Goal: Task Accomplishment & Management: Manage account settings

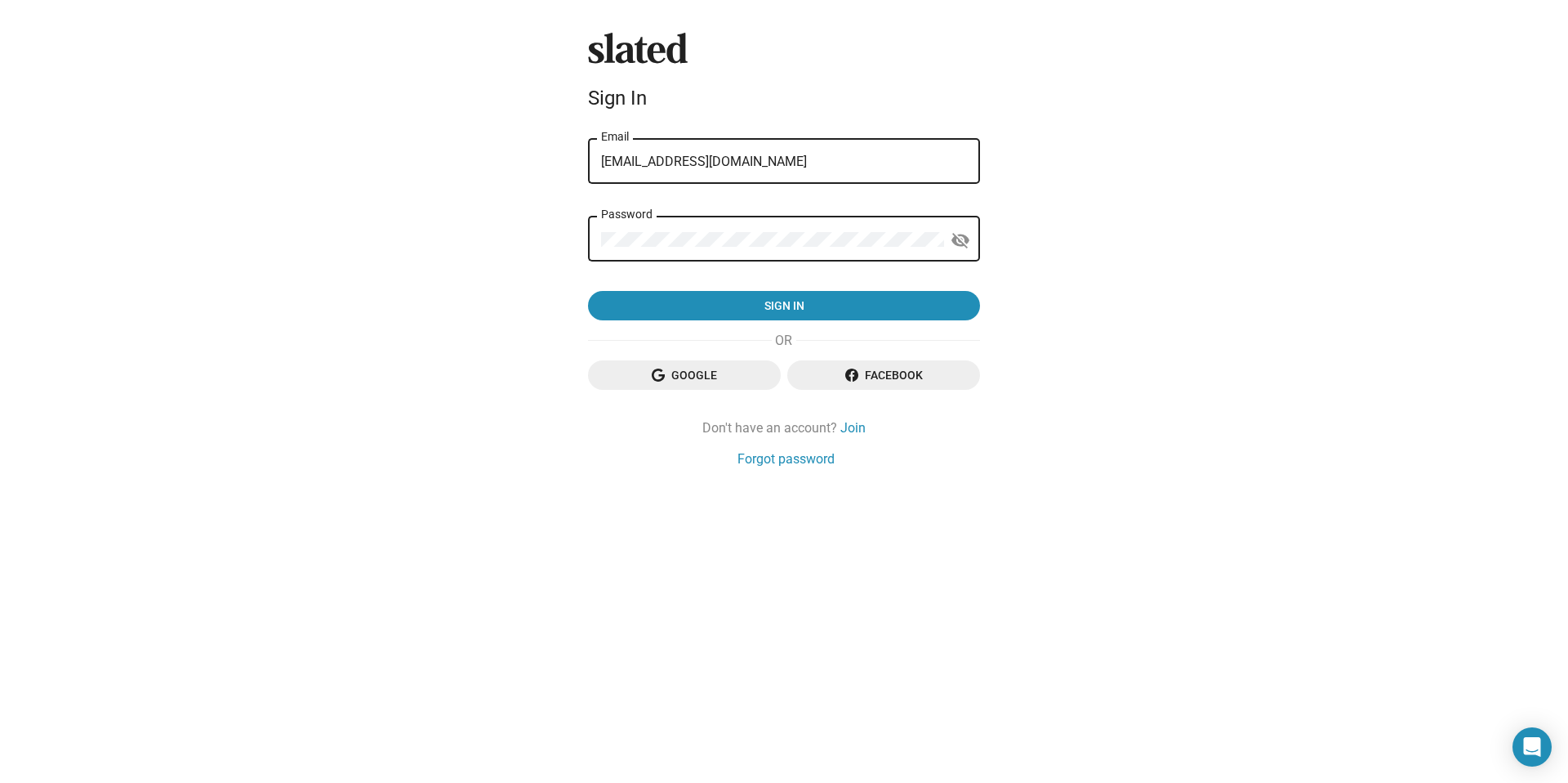
click at [296, 335] on div "Slated Sign In [EMAIL_ADDRESS][DOMAIN_NAME] Email Password visibility_off Sign …" at bounding box center [784, 392] width 1568 height 783
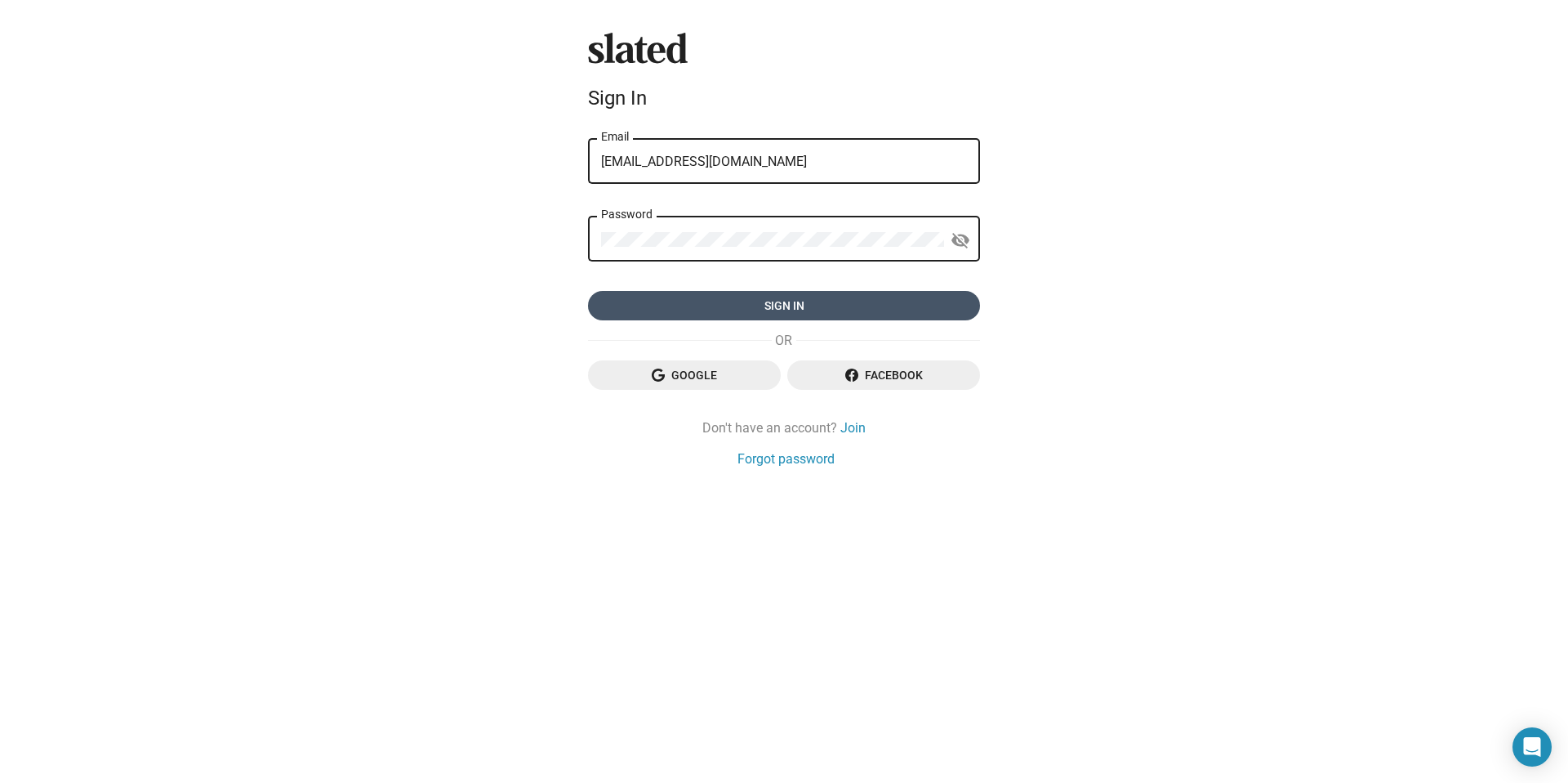
click at [773, 306] on span "Sign in" at bounding box center [784, 305] width 366 height 30
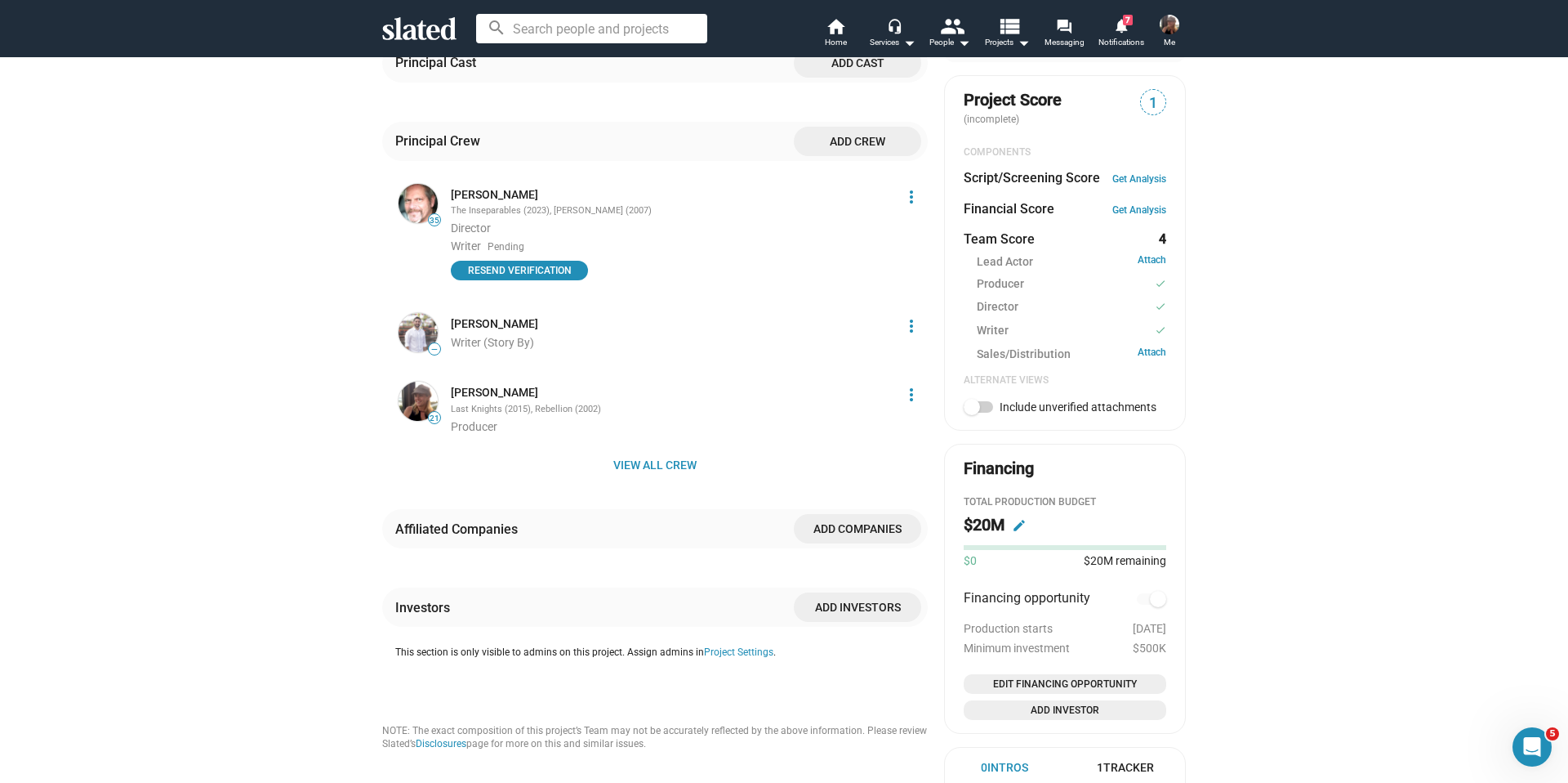
scroll to position [505, 0]
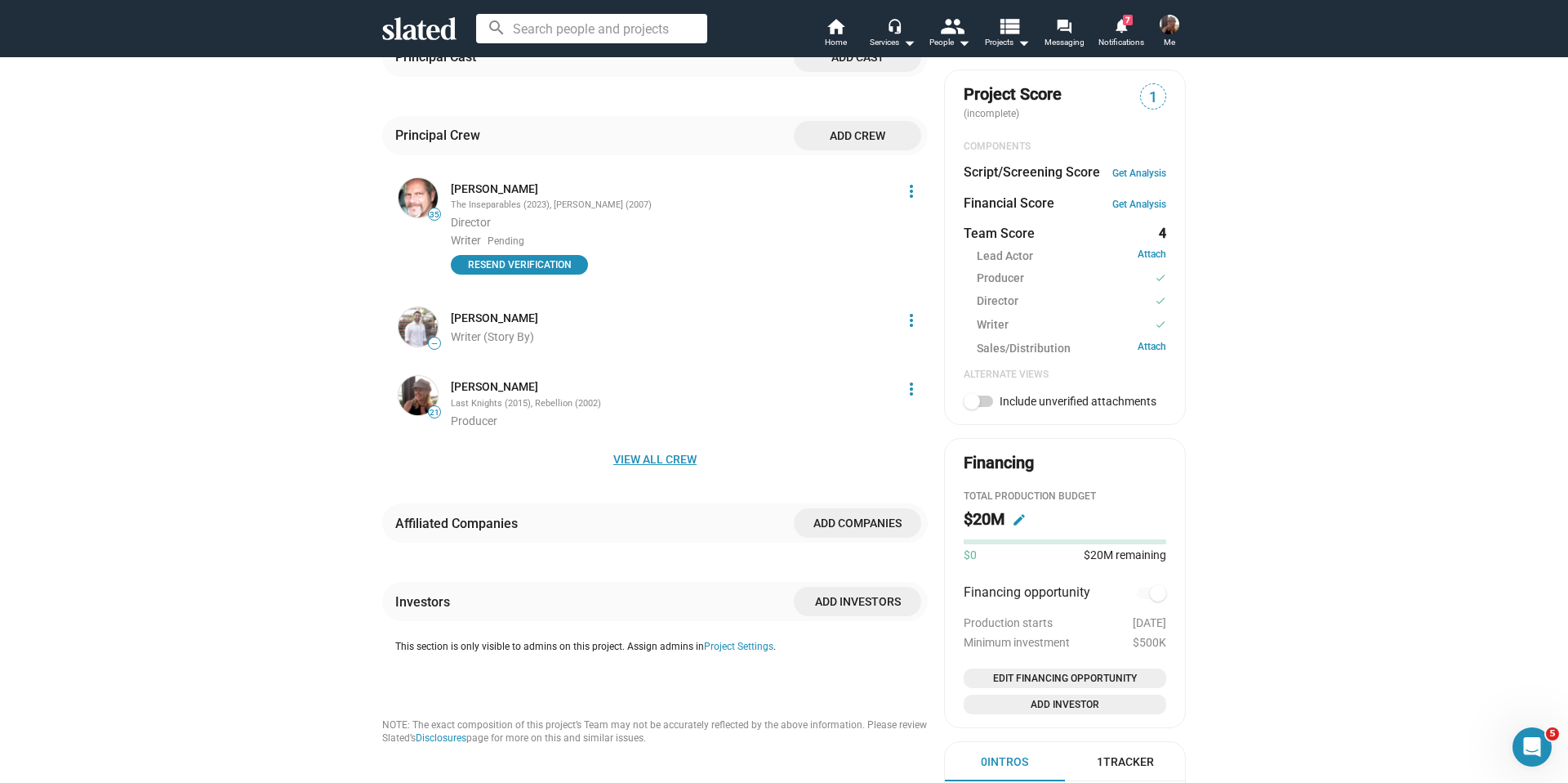
click at [666, 446] on span "View all crew" at bounding box center [655, 459] width 519 height 30
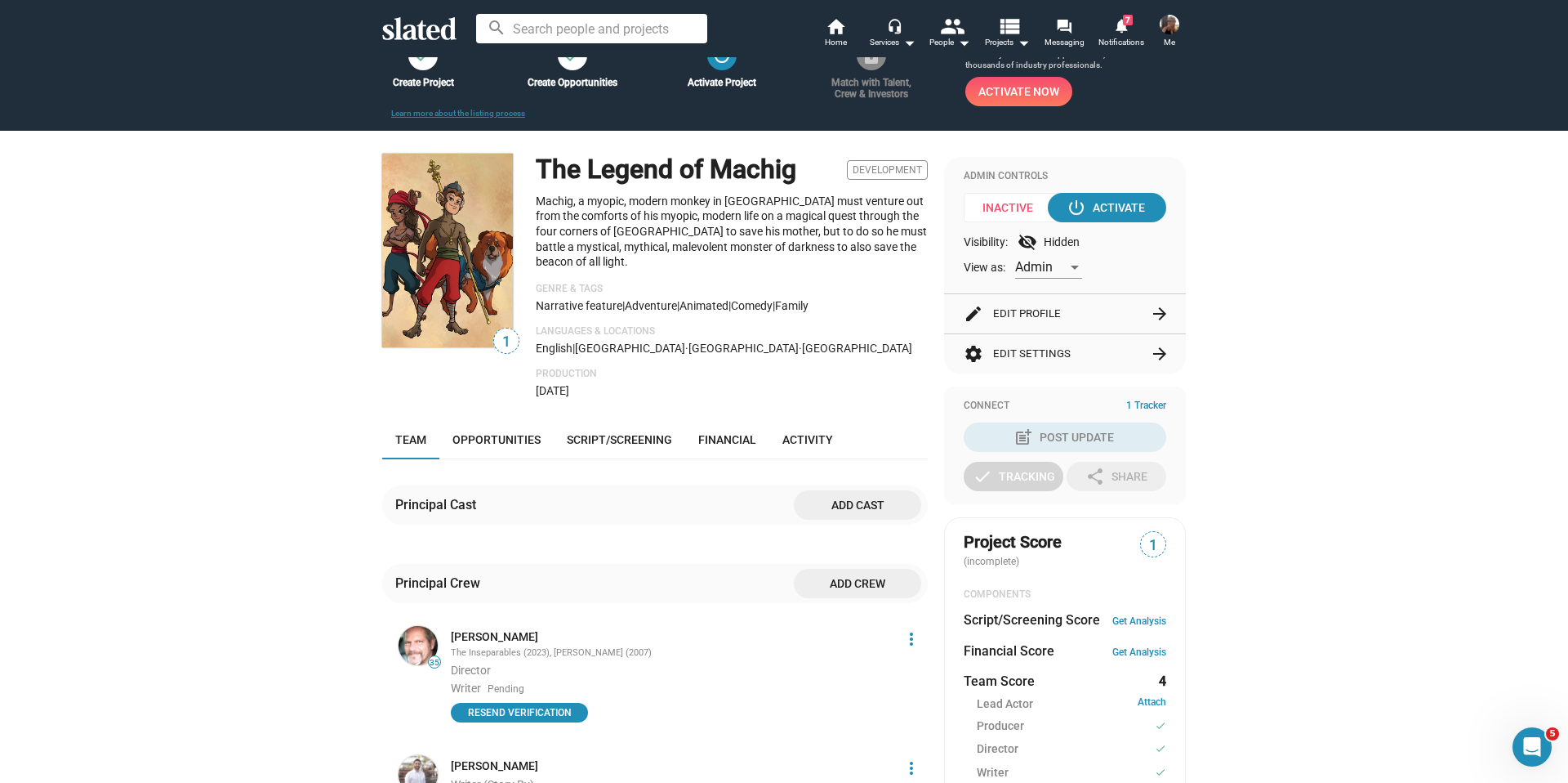
scroll to position [0, 0]
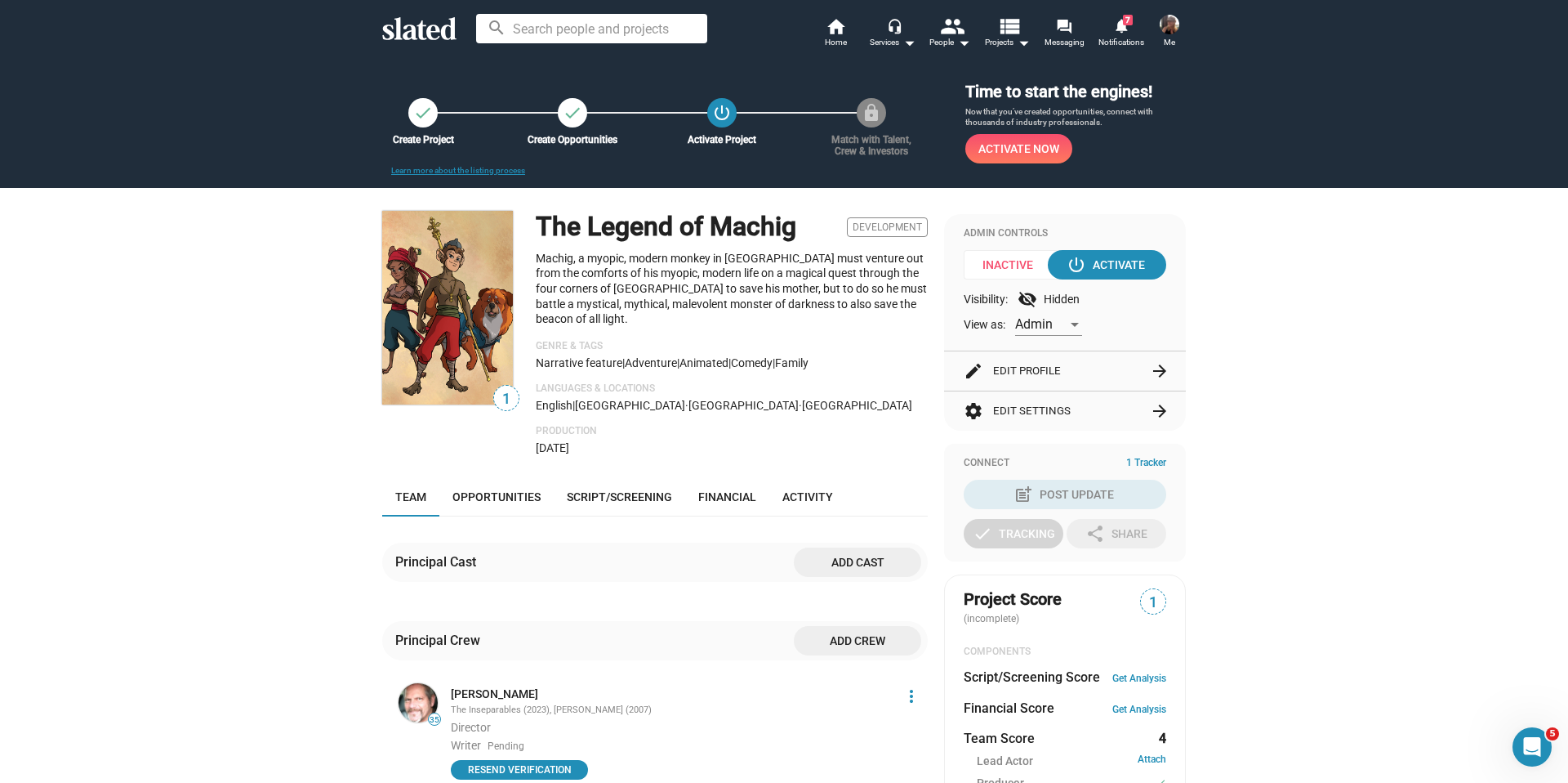
click at [1047, 405] on button "settings Edit Settings arrow_forward" at bounding box center [1064, 411] width 203 height 39
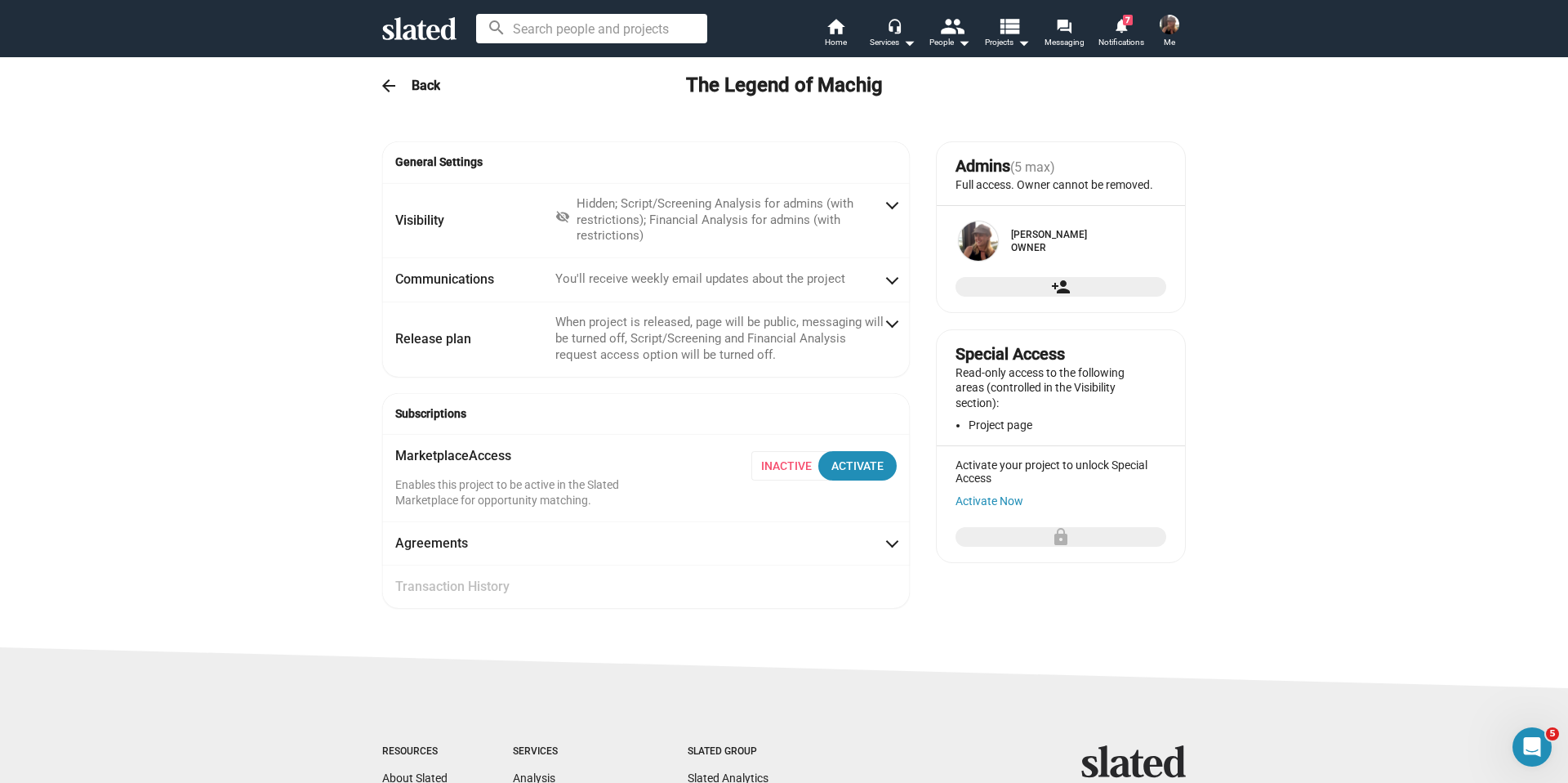
radio input "false"
radio input "true"
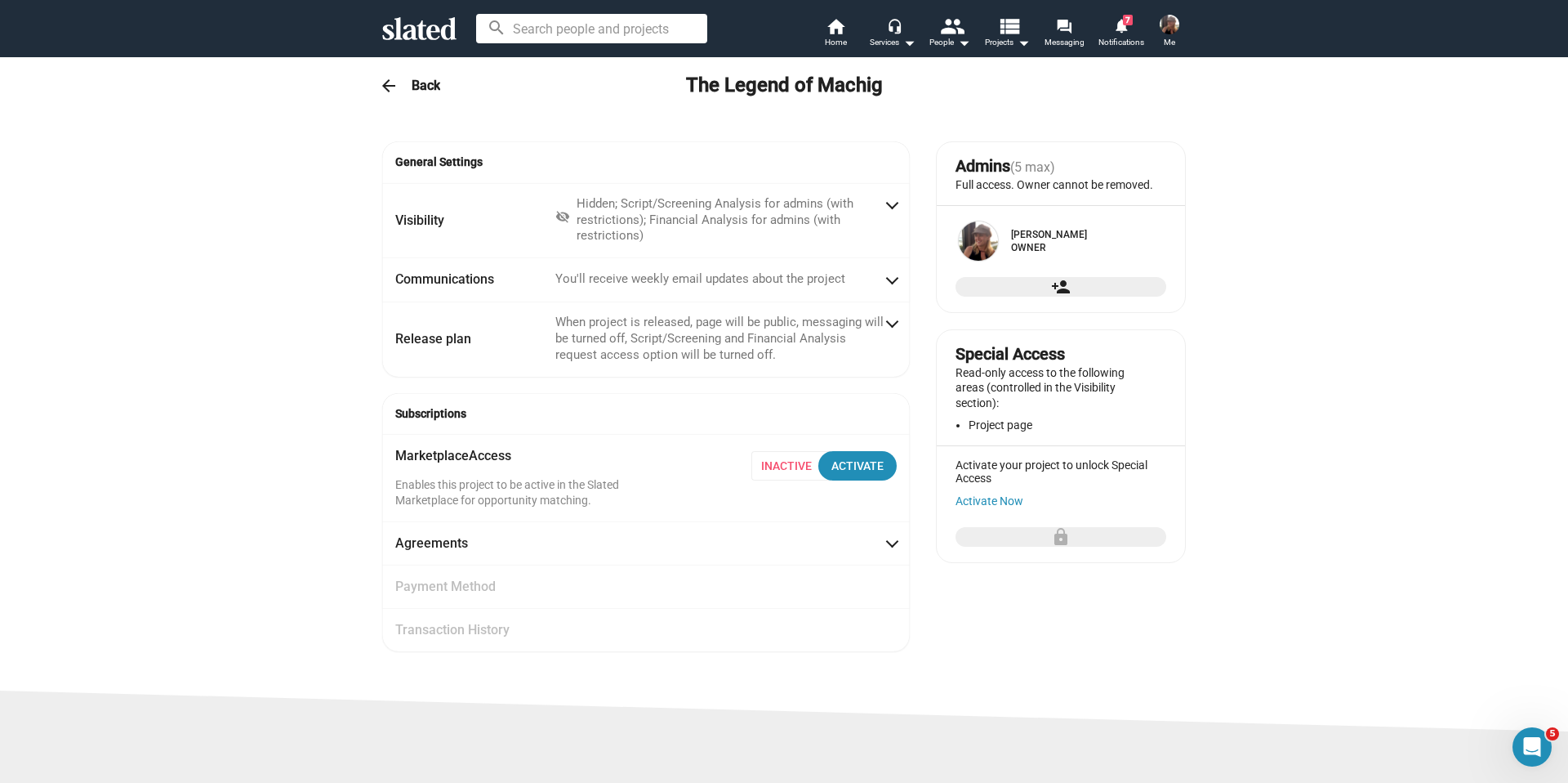
click at [1047, 297] on span "person_add" at bounding box center [1061, 286] width 184 height 20
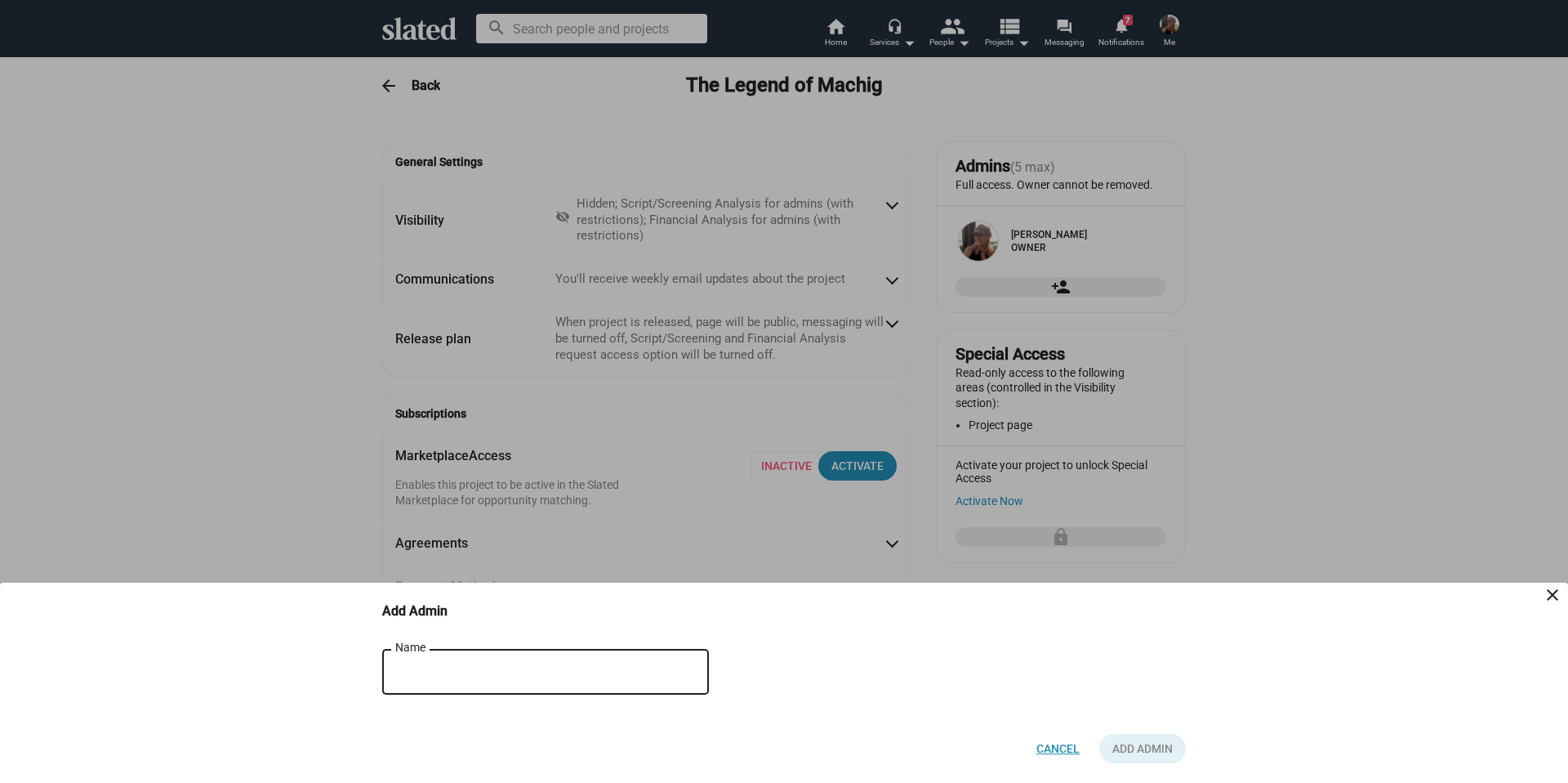
click at [1050, 746] on span "Cancel" at bounding box center [1058, 748] width 43 height 30
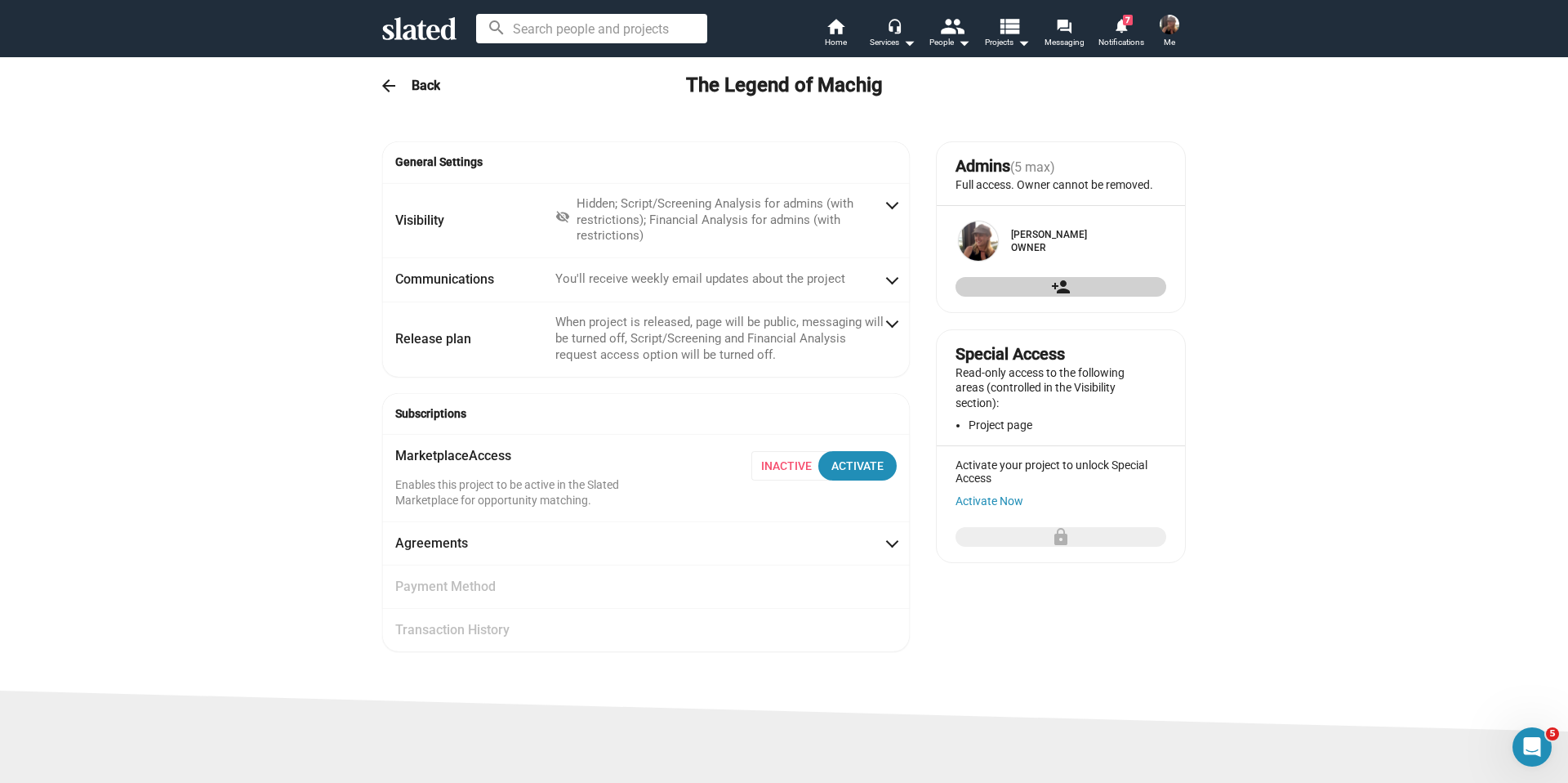
click at [424, 84] on h3 "Back" at bounding box center [425, 85] width 29 height 17
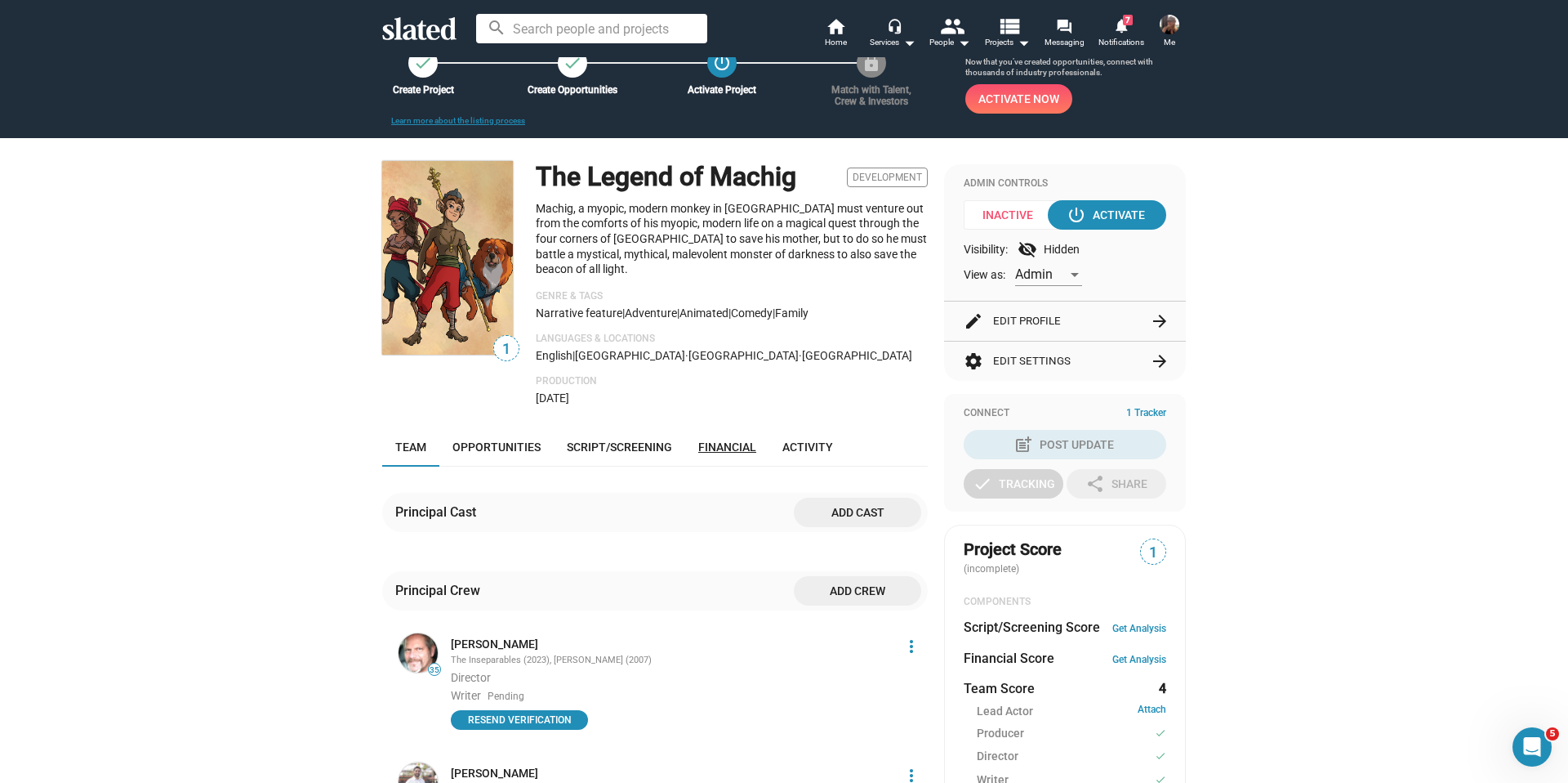
scroll to position [47, 0]
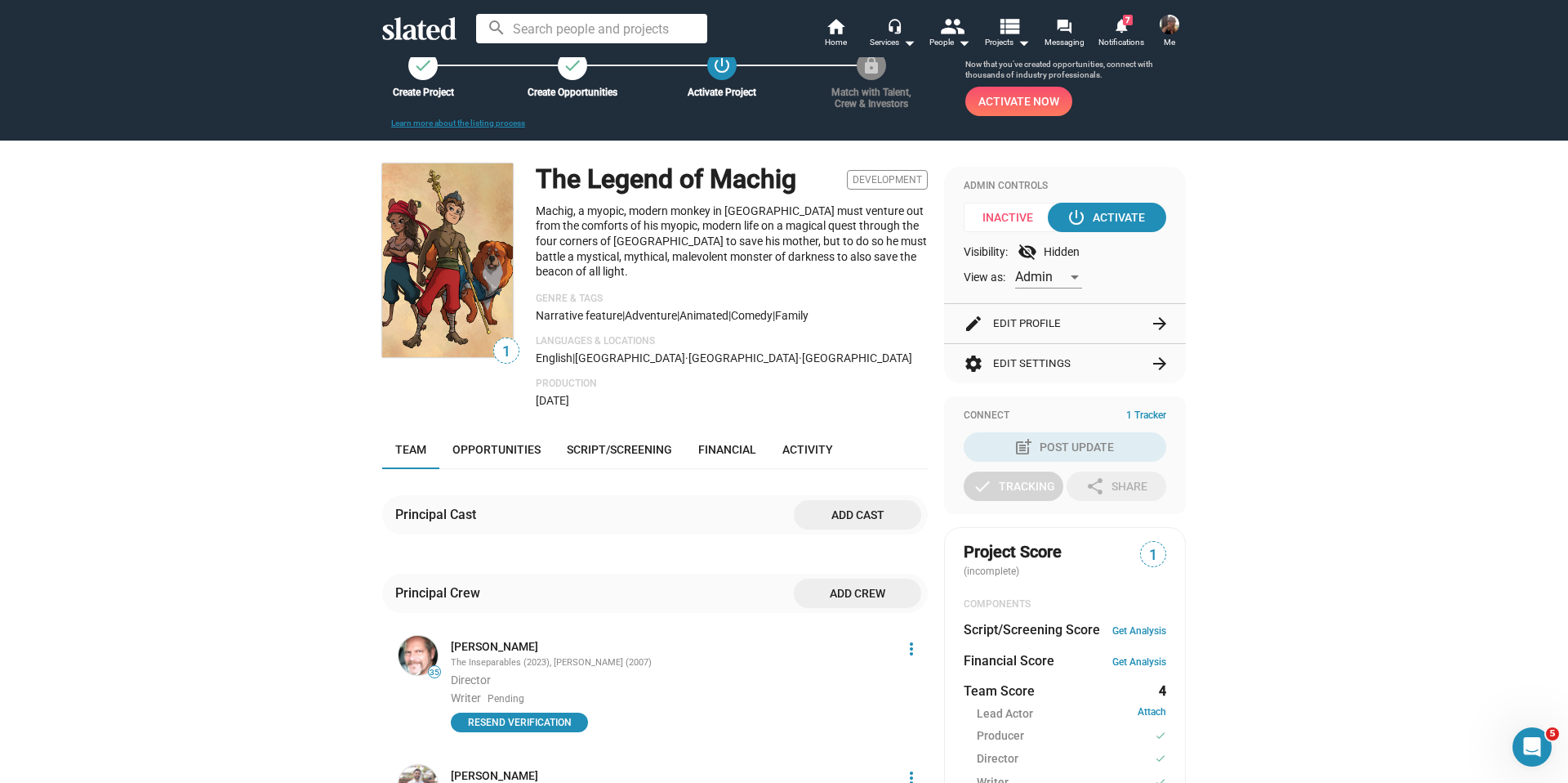
click at [1020, 318] on button "edit Edit Profile arrow_forward" at bounding box center [1064, 323] width 203 height 39
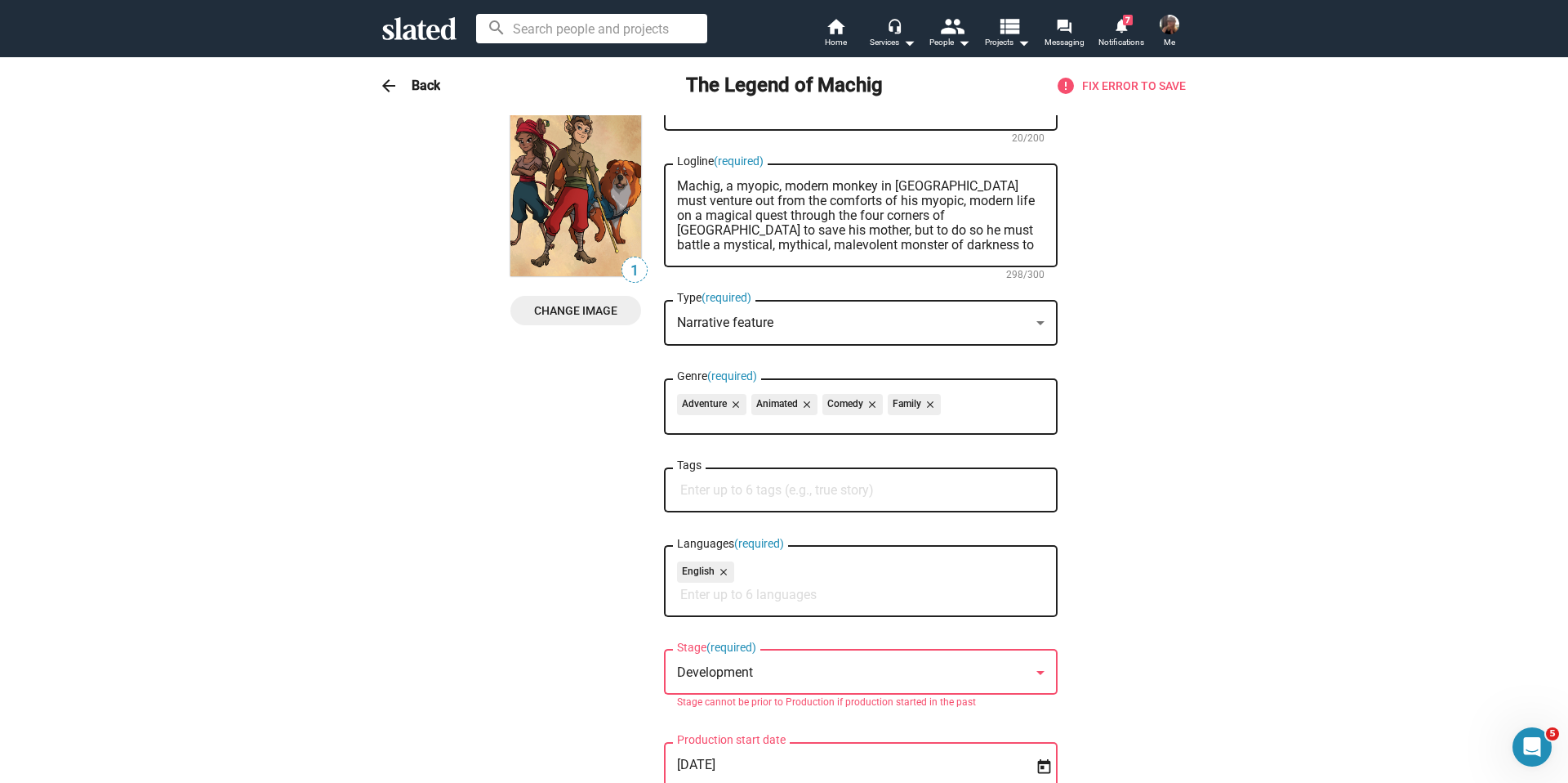
scroll to position [0, 0]
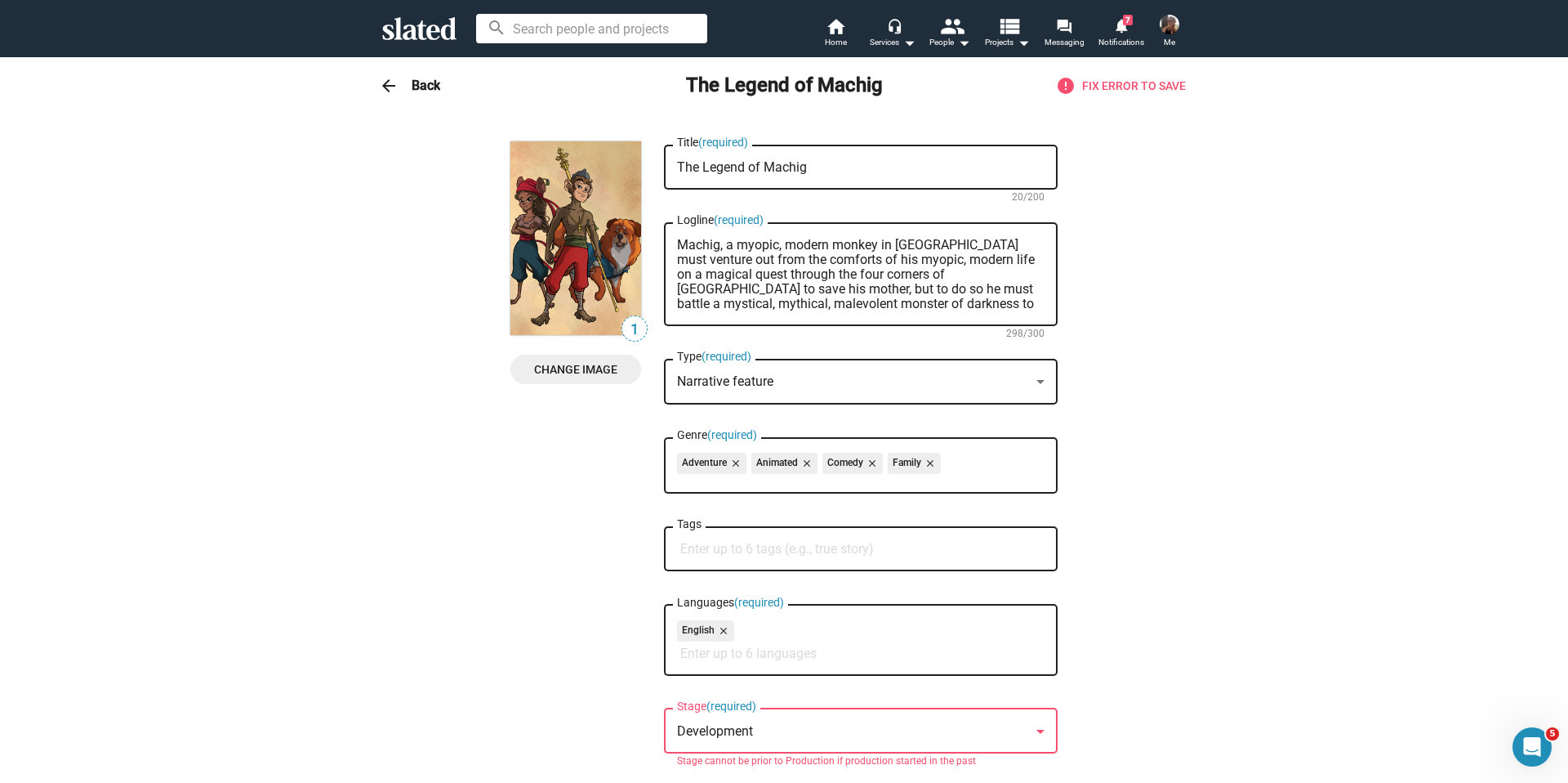
click at [422, 84] on h3 "Back" at bounding box center [425, 85] width 29 height 17
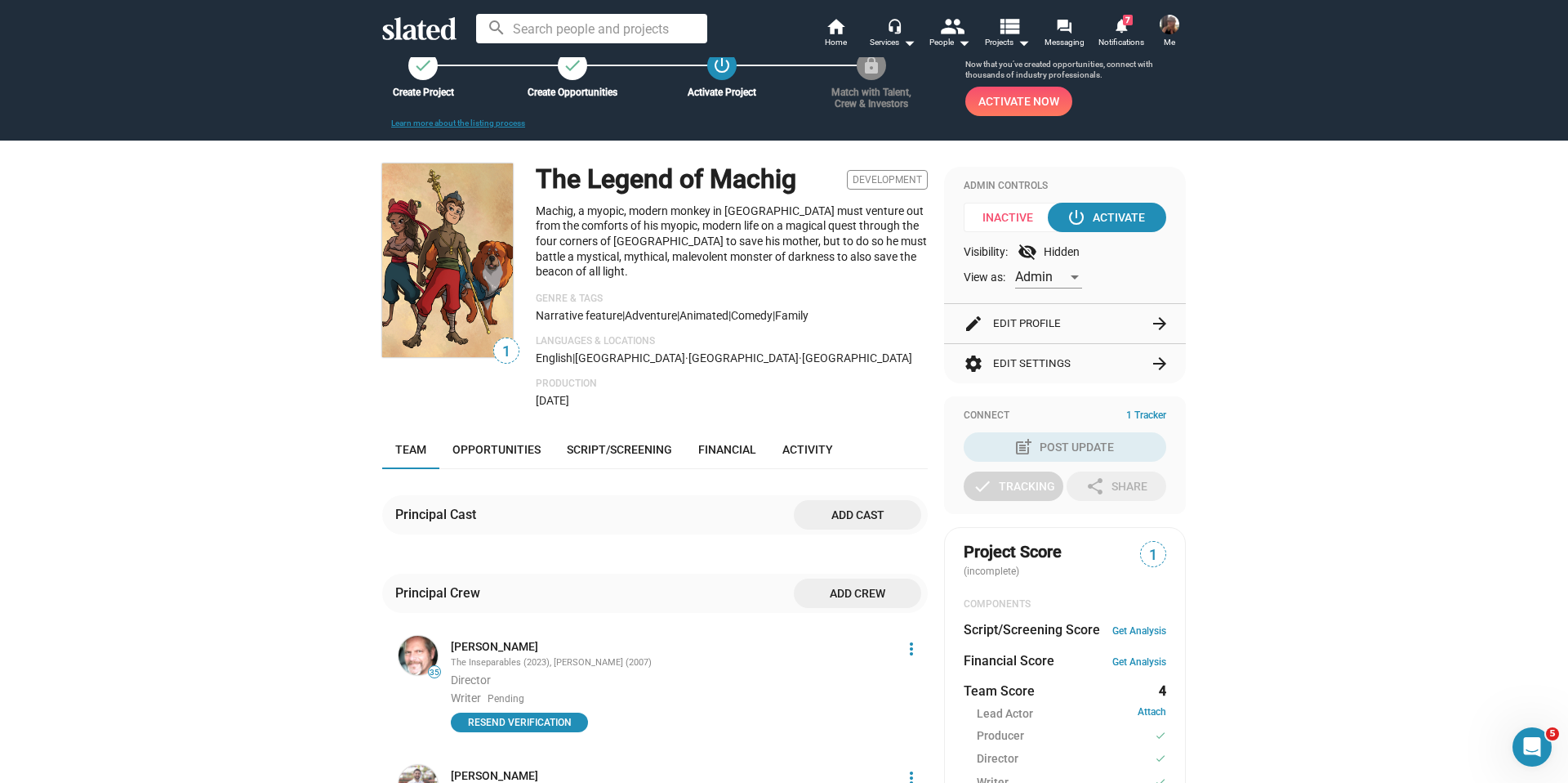
click at [1062, 277] on div "Admin" at bounding box center [1042, 278] width 52 height 17
click at [1204, 267] on div at bounding box center [784, 392] width 1568 height 783
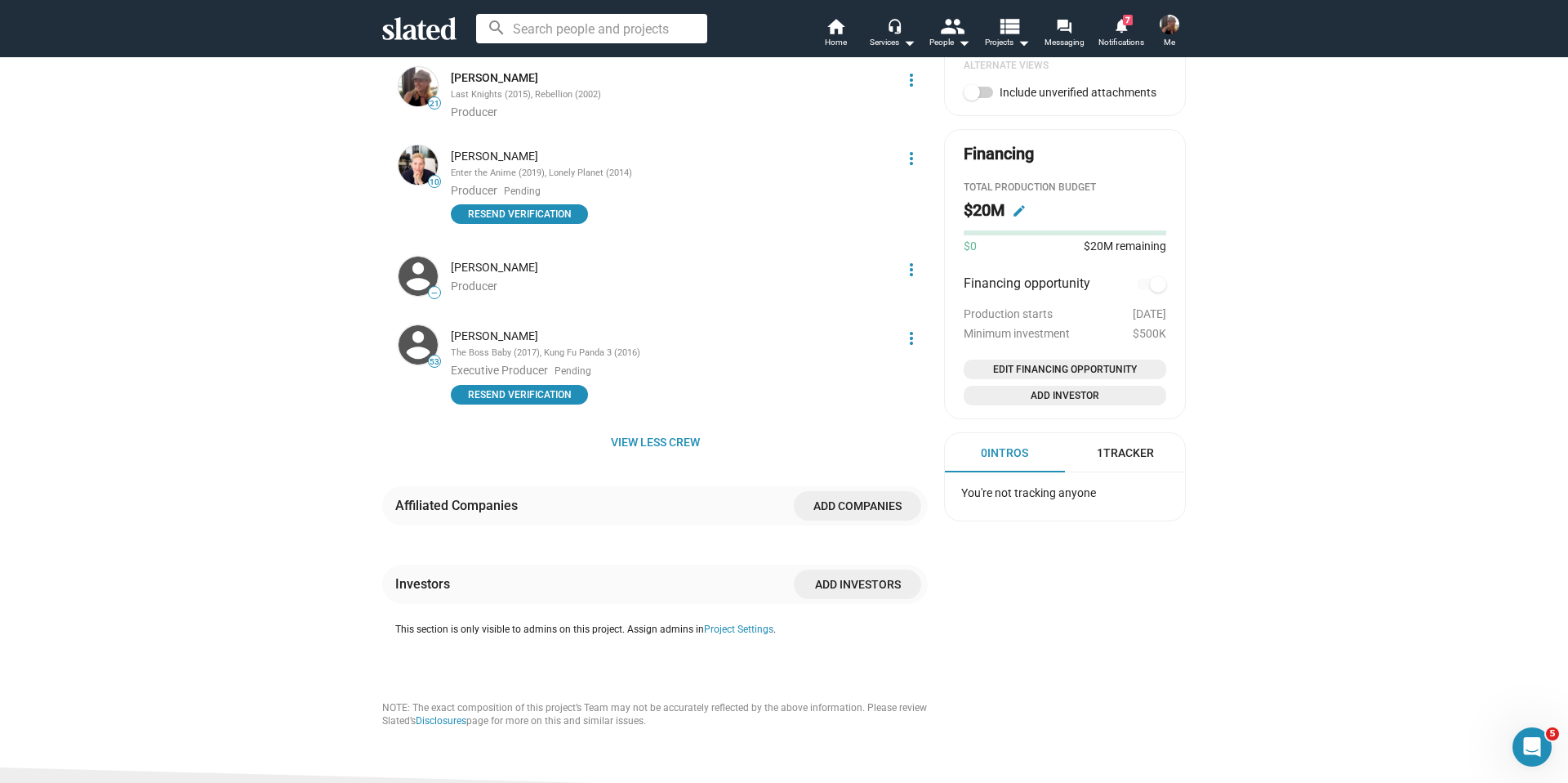
scroll to position [816, 0]
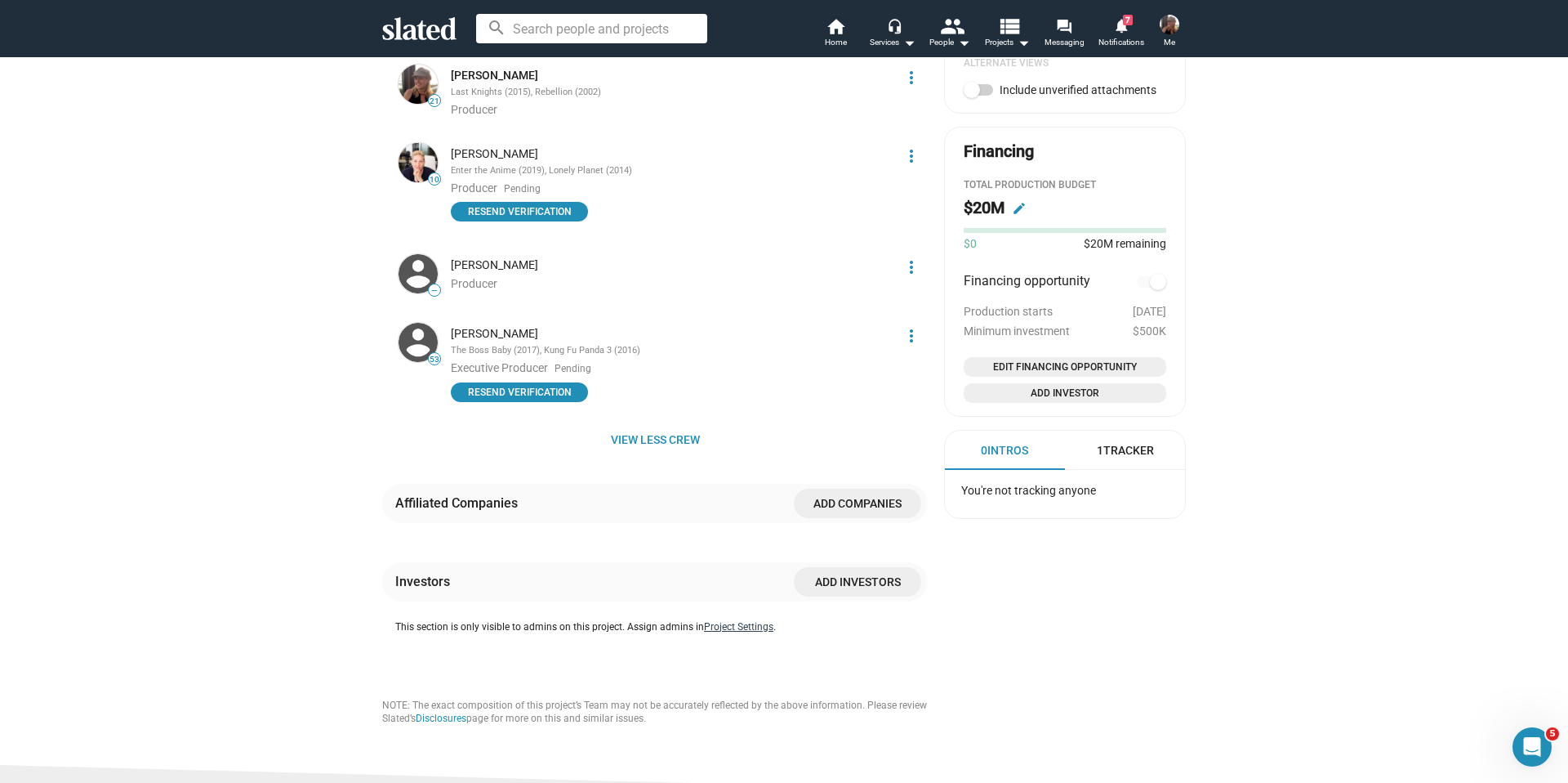
click at [751, 621] on button "Project Settings" at bounding box center [739, 627] width 70 height 13
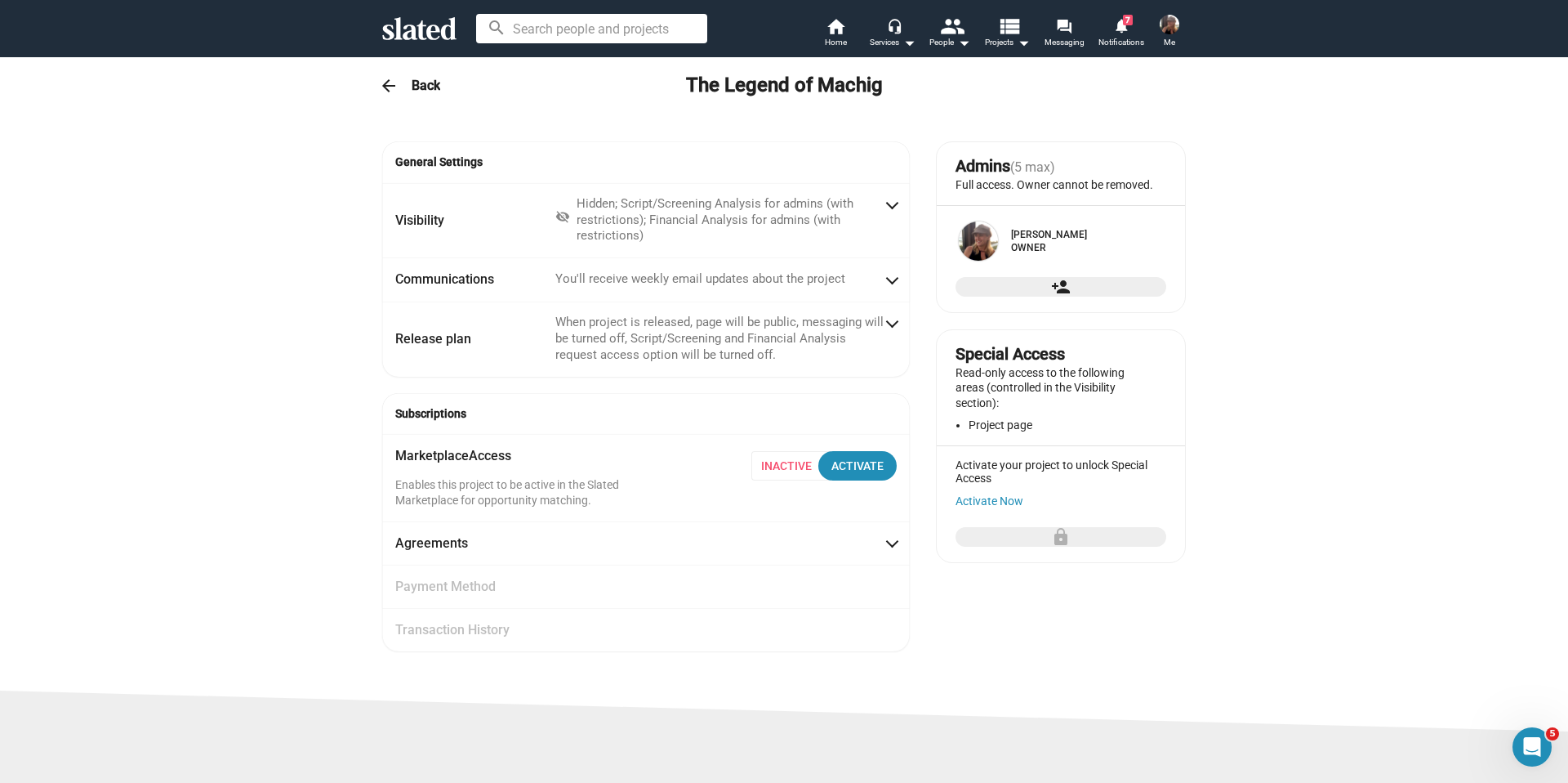
click at [1061, 297] on mat-icon "person_add" at bounding box center [1061, 286] width 20 height 20
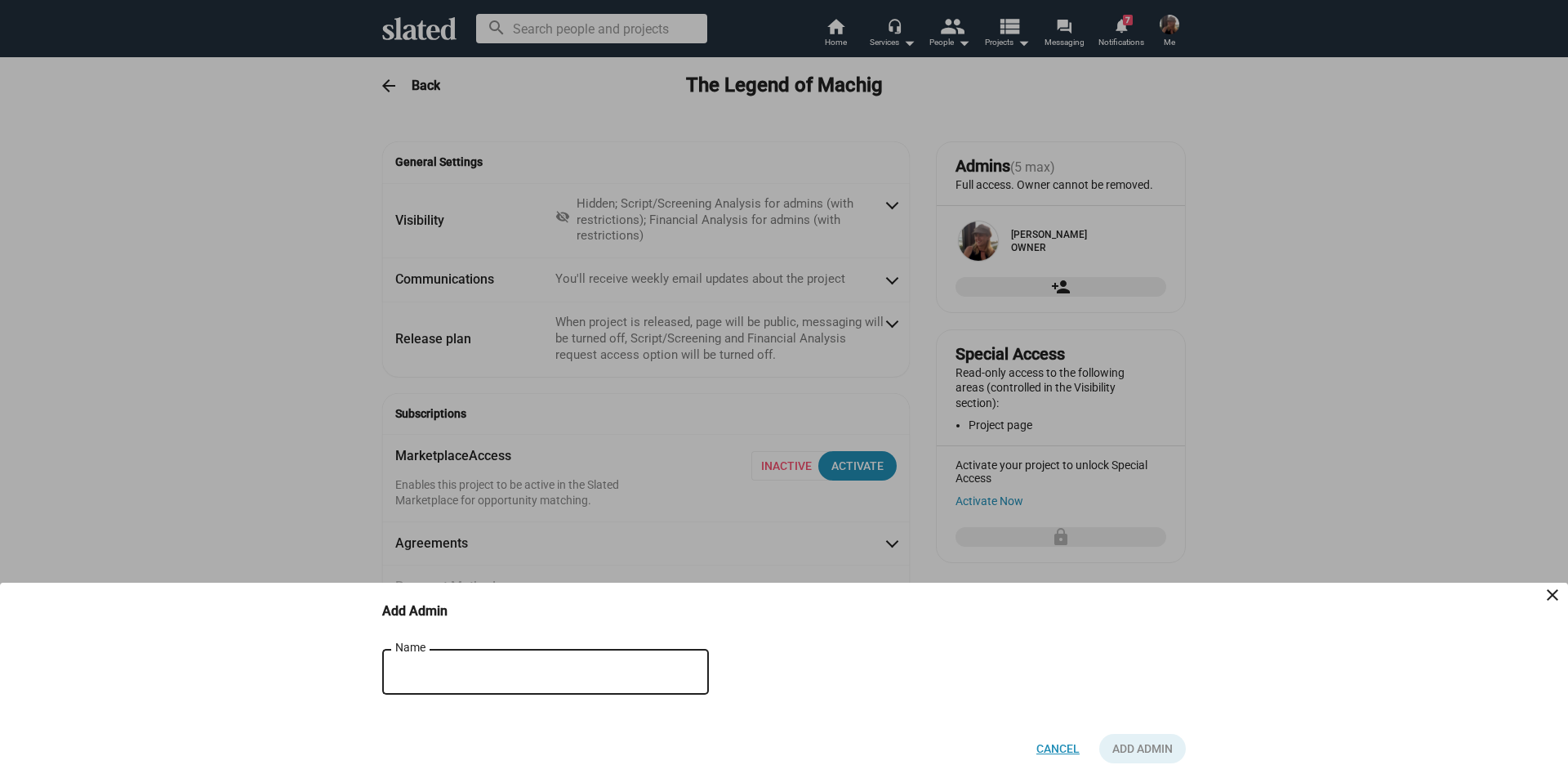
click at [1054, 751] on span "Cancel" at bounding box center [1058, 748] width 43 height 30
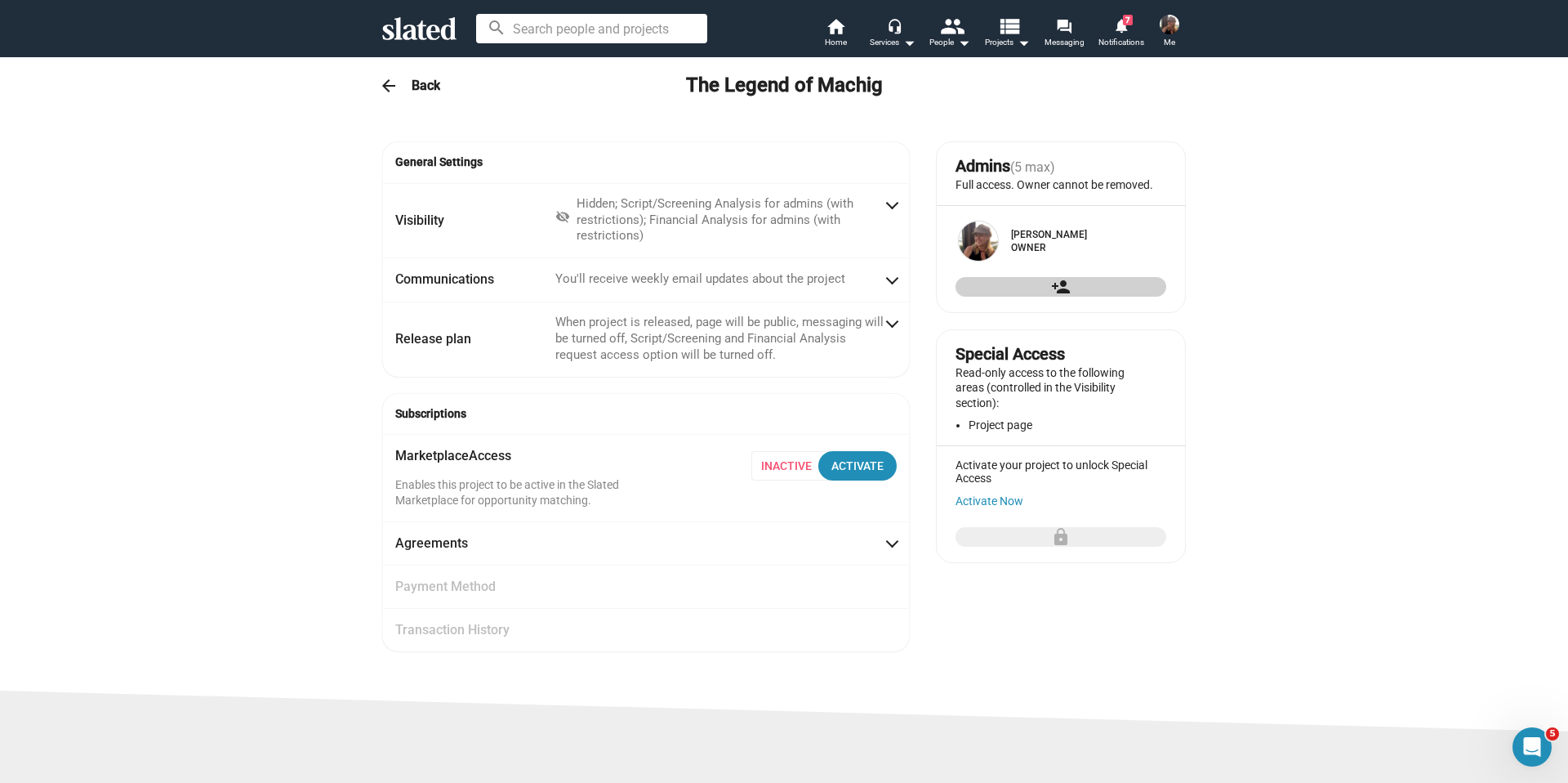
click at [1170, 22] on img at bounding box center [1170, 24] width 20 height 20
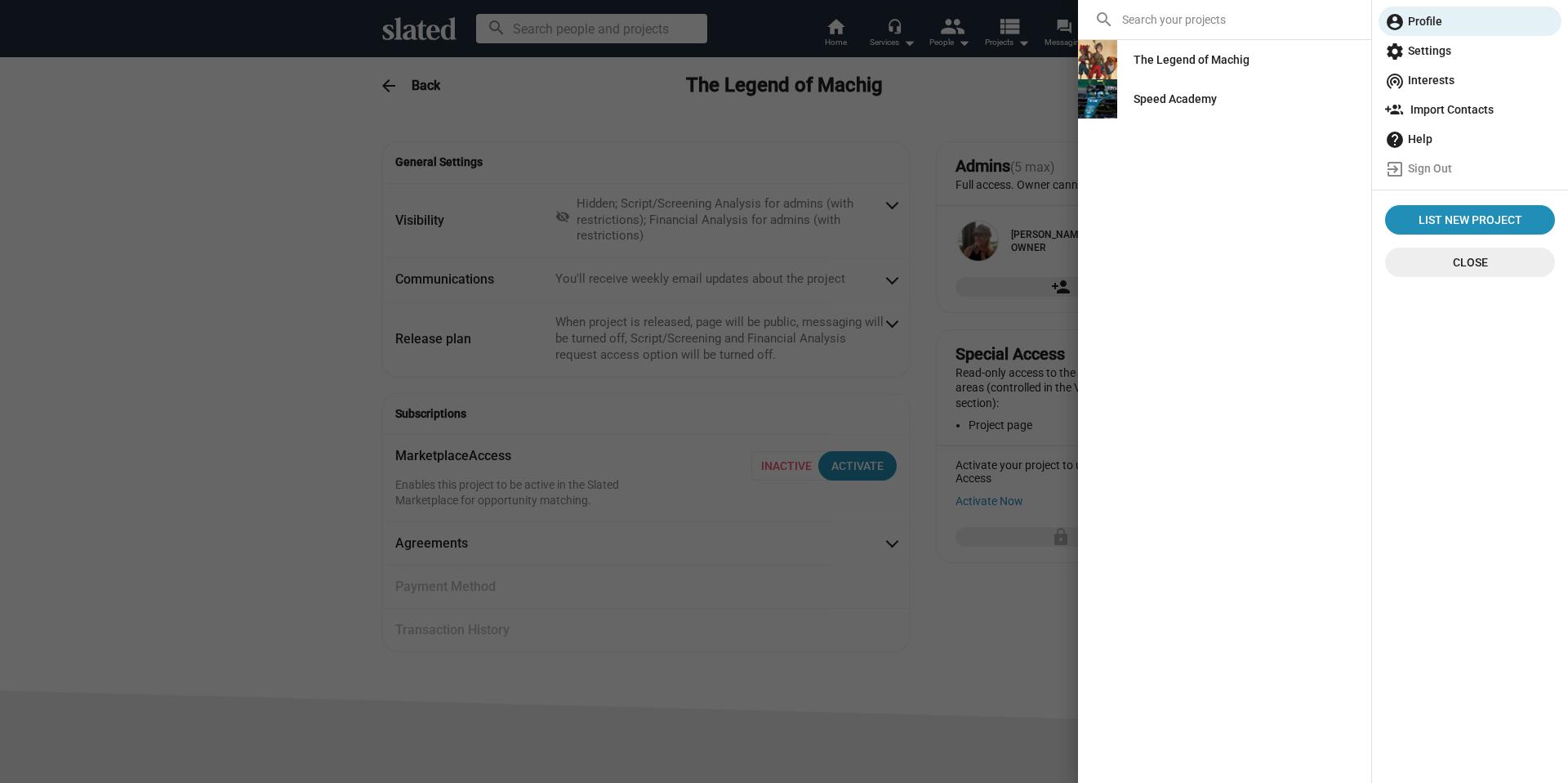
click at [1433, 48] on span "settings Settings" at bounding box center [1470, 50] width 170 height 30
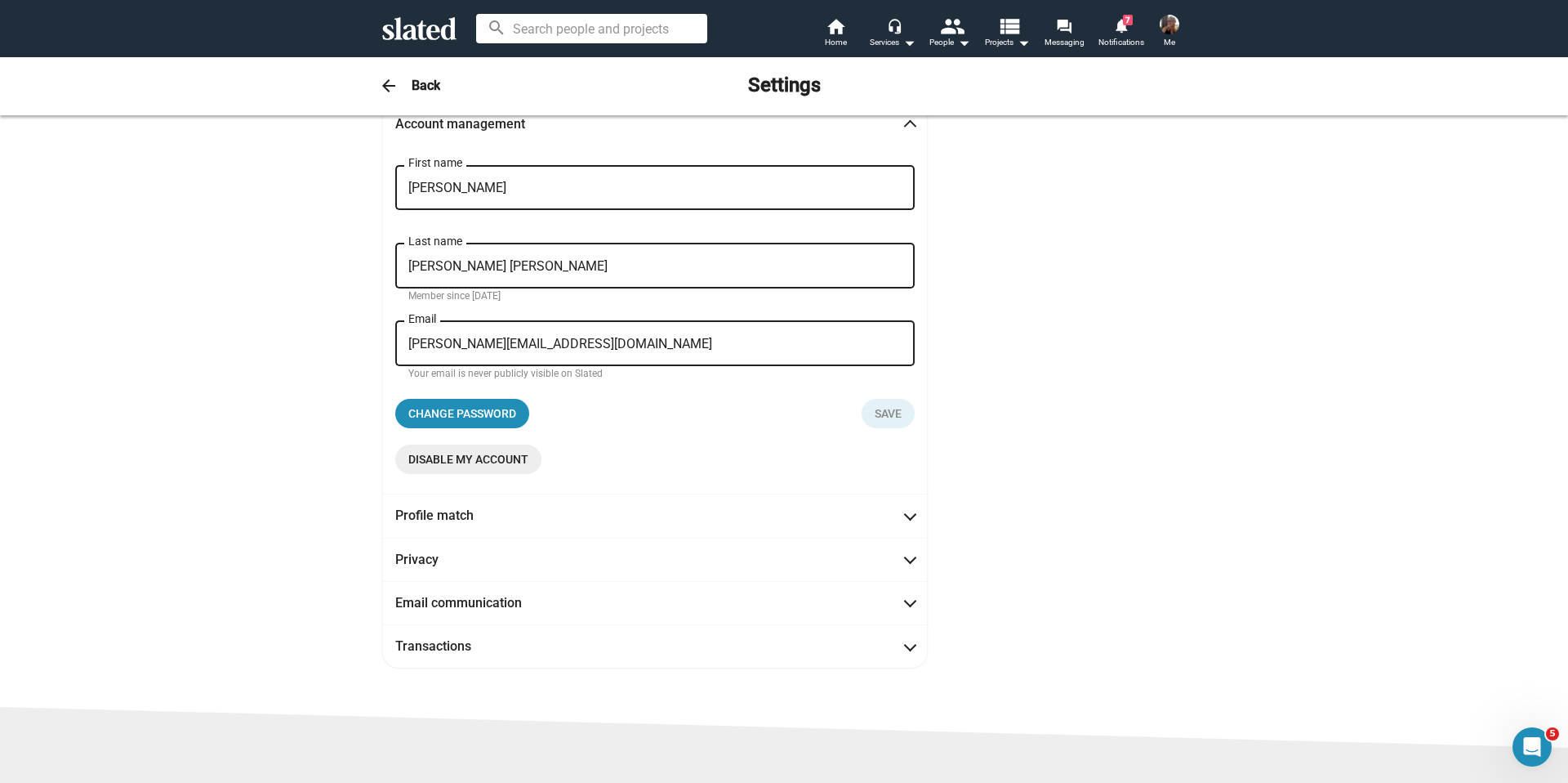
scroll to position [42, 0]
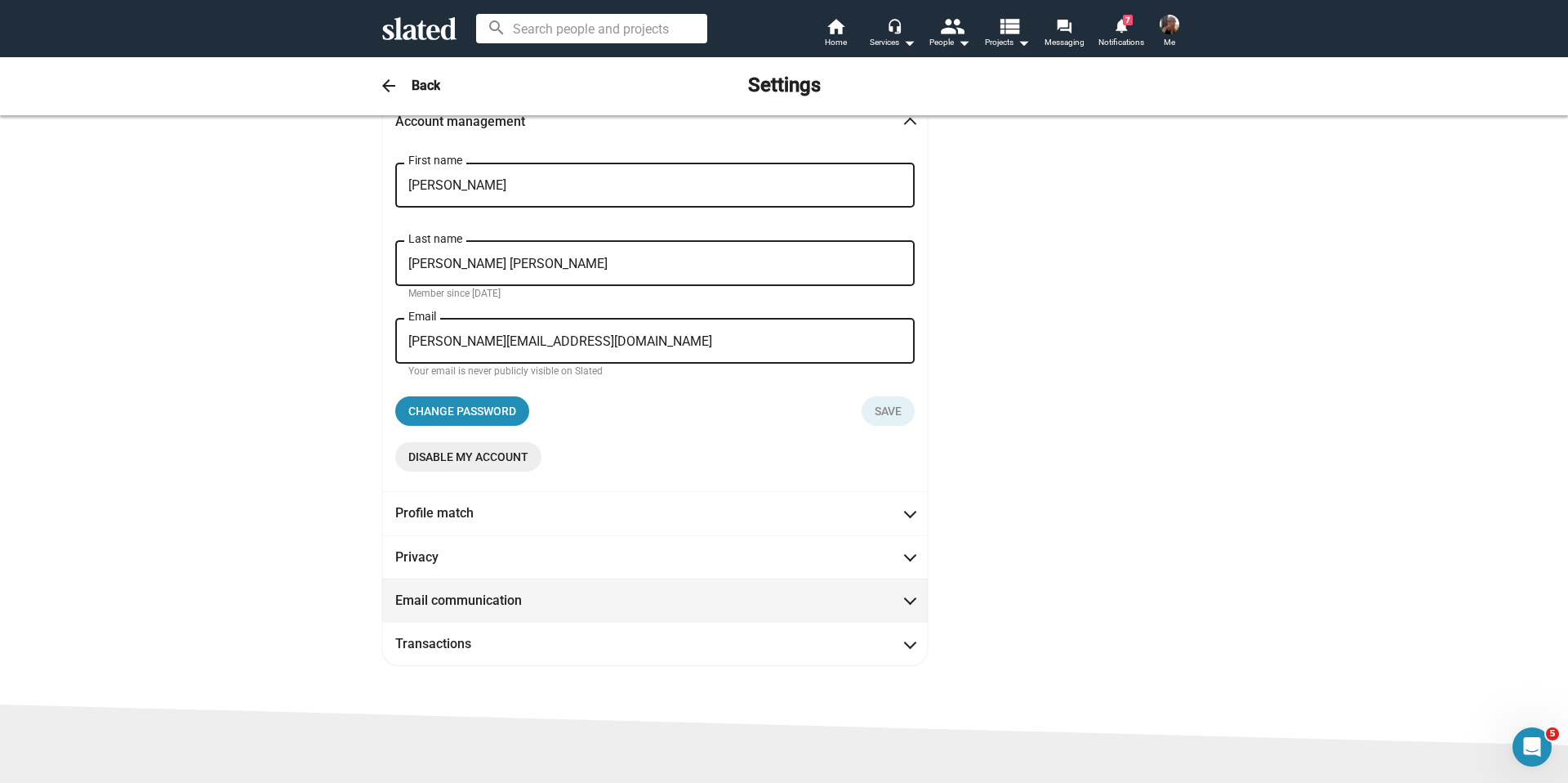
click at [776, 603] on span "Email communication" at bounding box center [655, 600] width 519 height 17
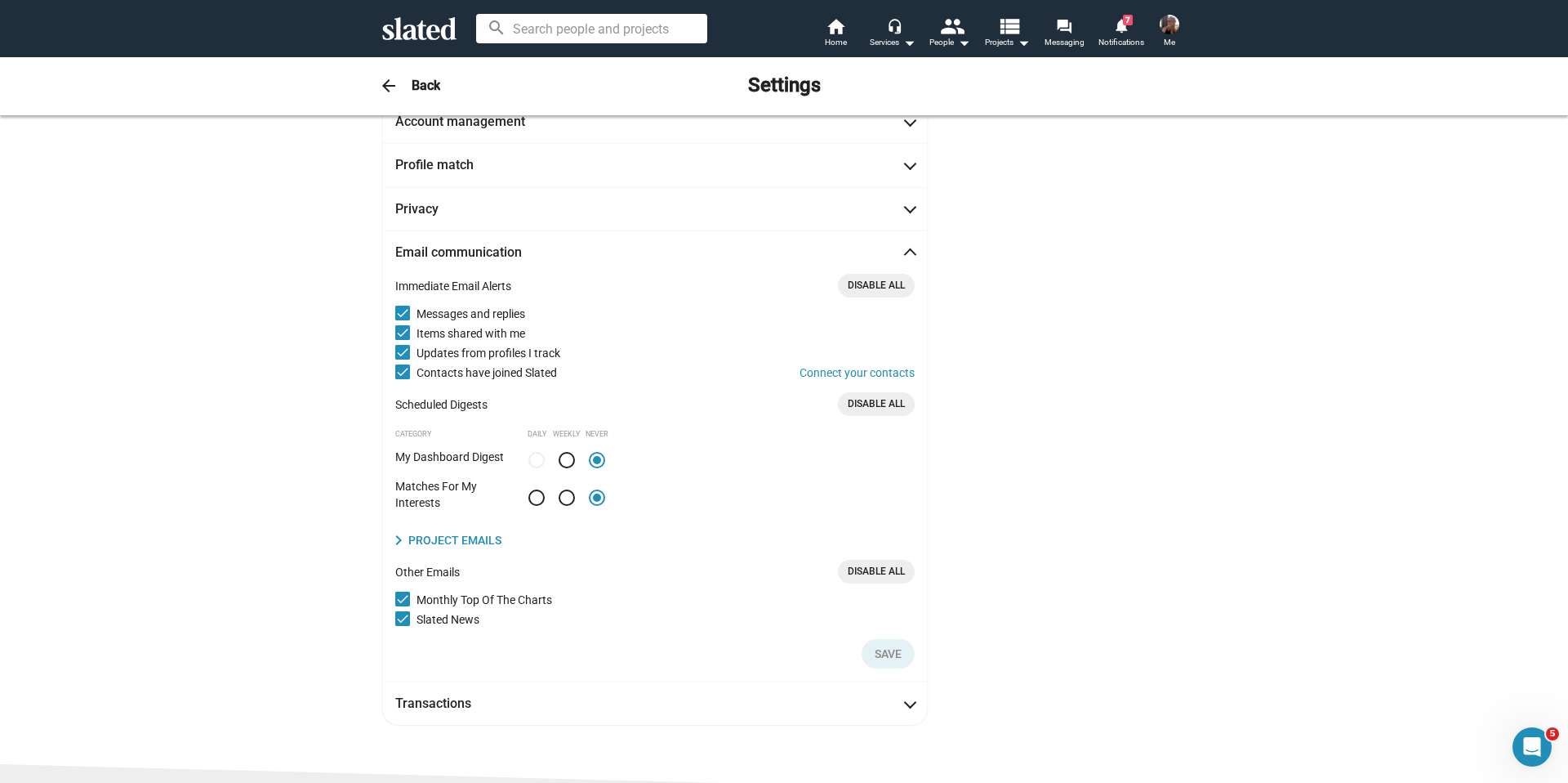
scroll to position [124, 0]
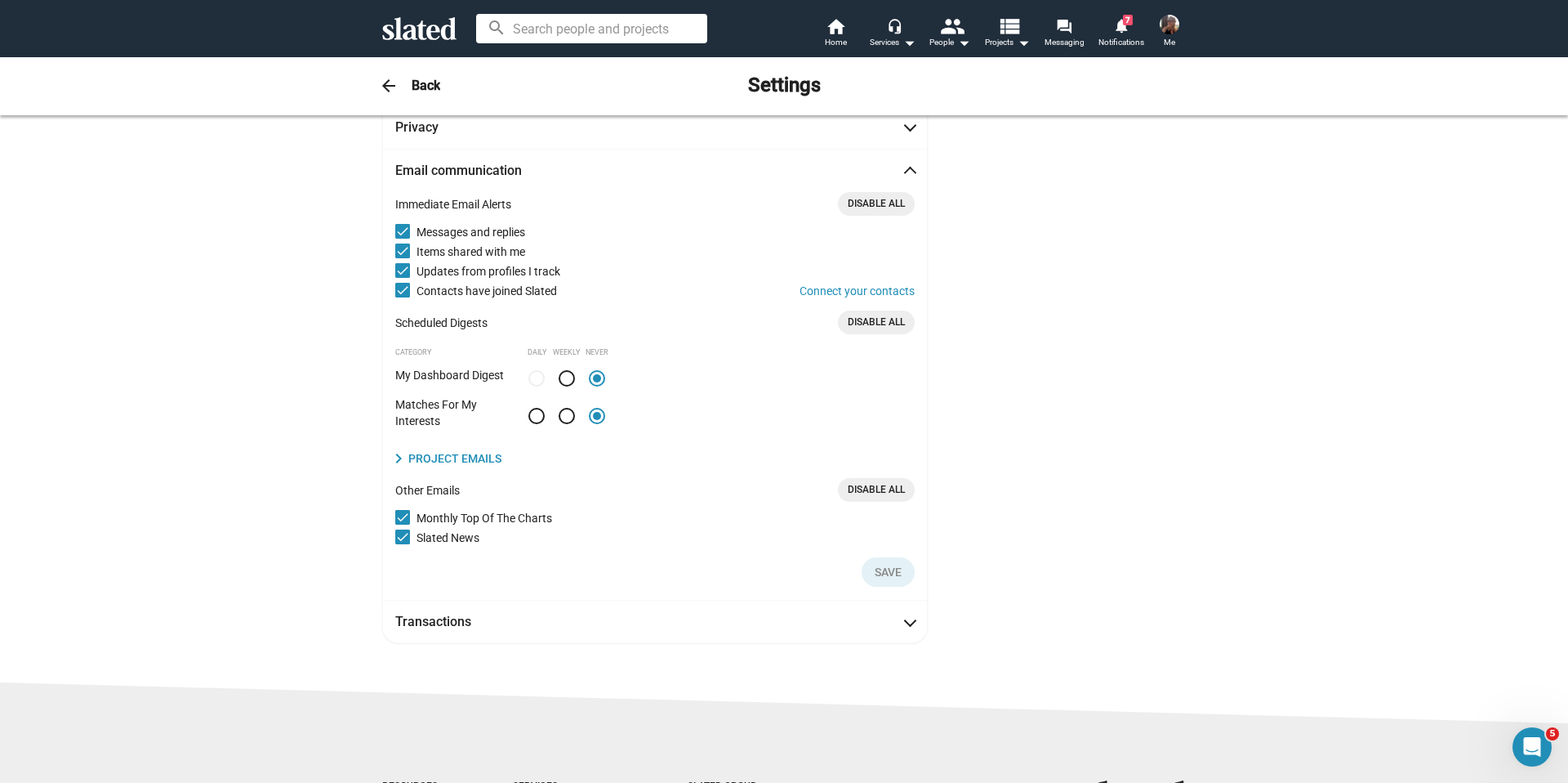
click at [408, 515] on span at bounding box center [403, 517] width 15 height 15
click at [403, 525] on input "Monthly Top Of The Charts" at bounding box center [402, 525] width 1 height 1
checkbox input "false"
click at [404, 532] on span at bounding box center [403, 537] width 15 height 15
click at [403, 545] on input "Slated News" at bounding box center [402, 545] width 1 height 1
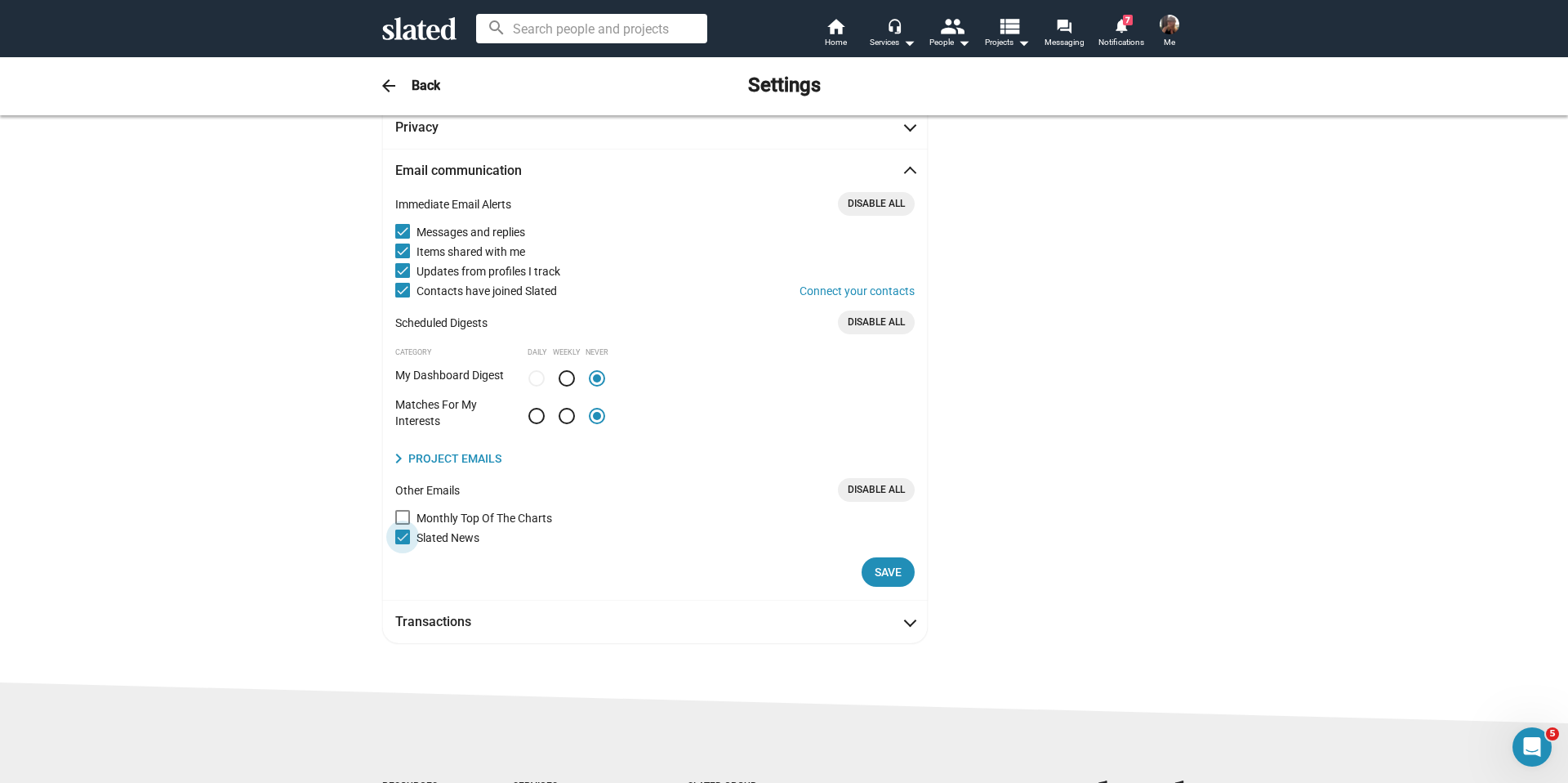
checkbox input "false"
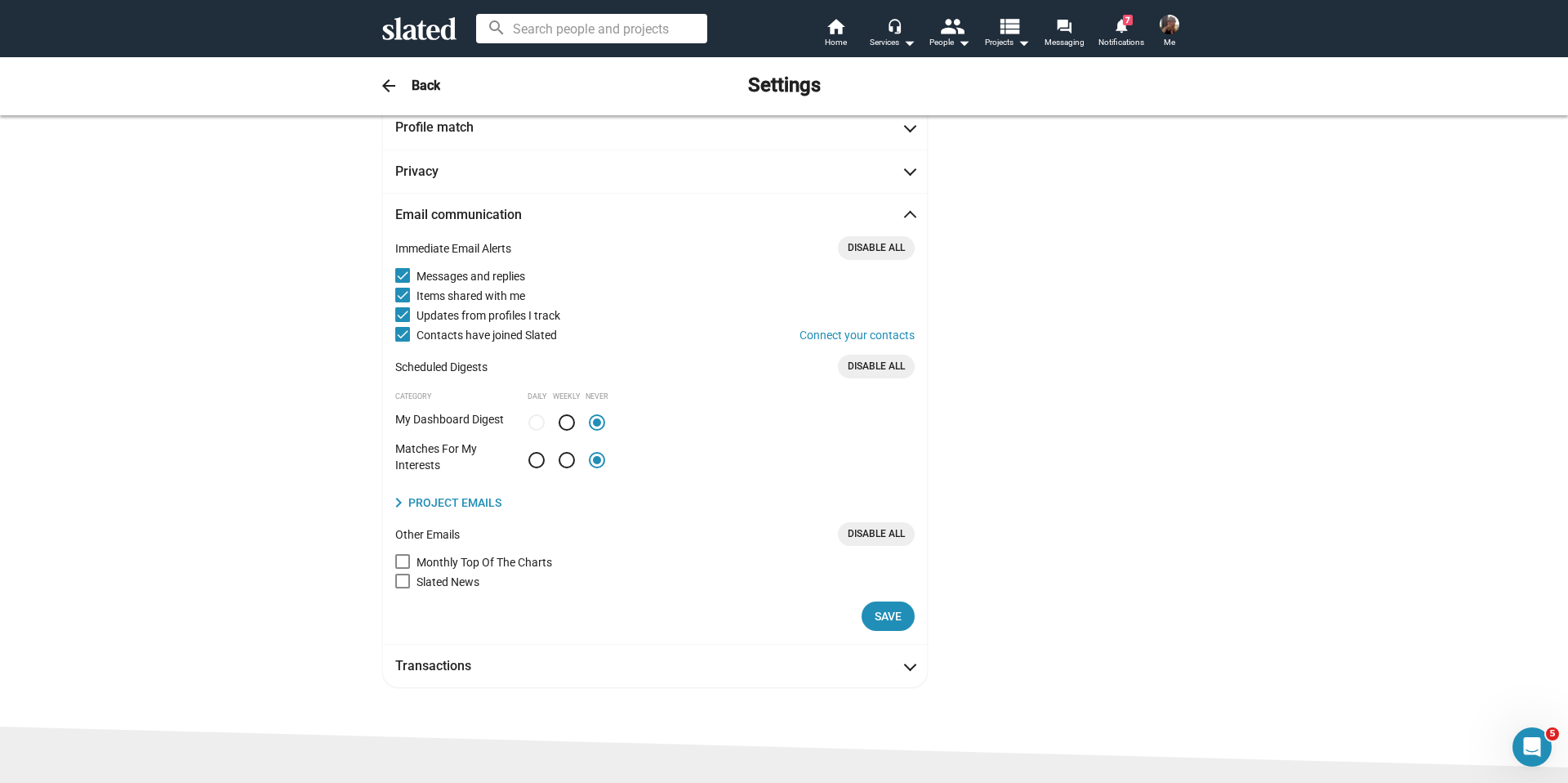
scroll to position [72, 0]
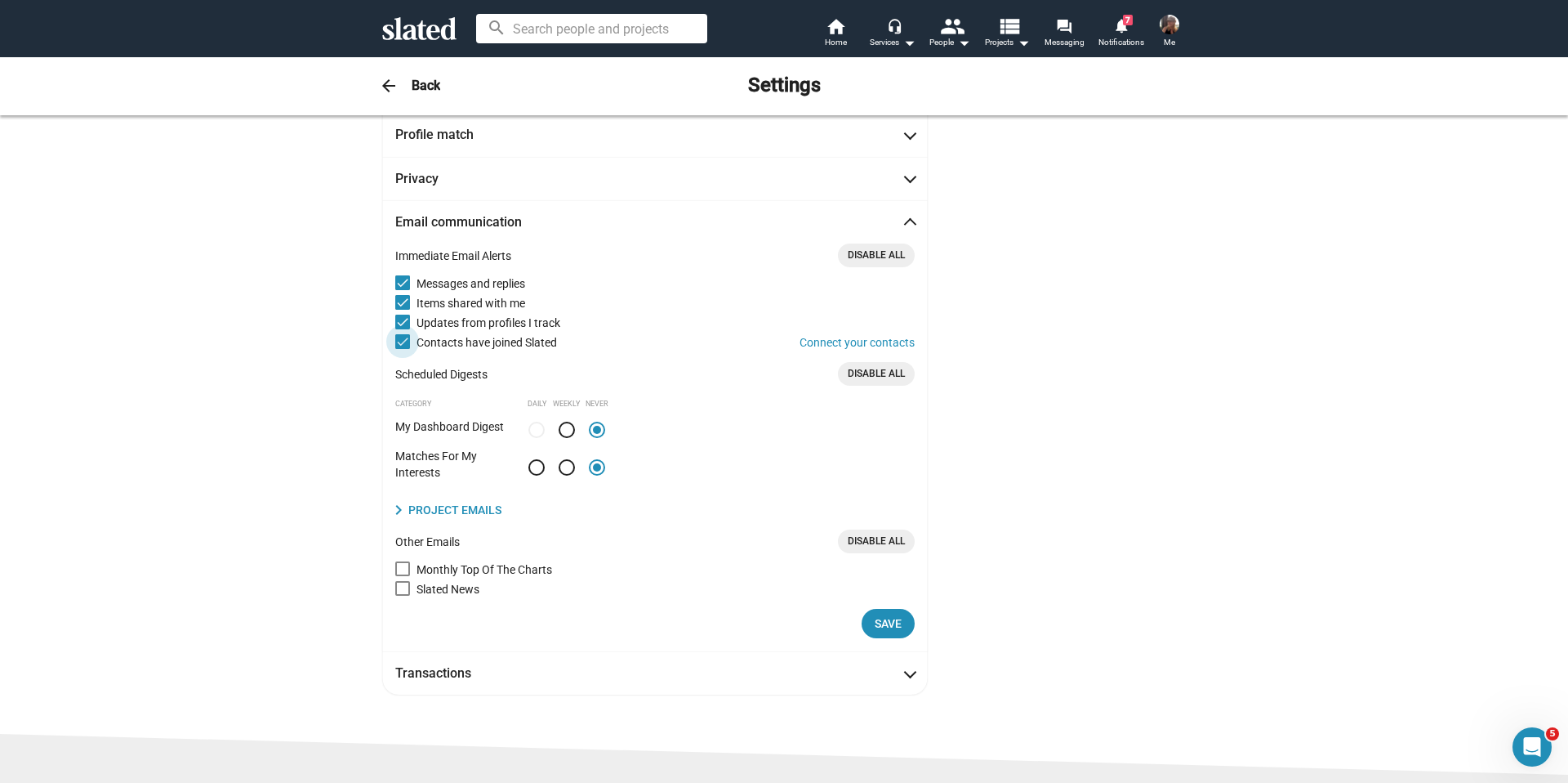
click at [405, 340] on span at bounding box center [403, 341] width 15 height 15
click at [403, 349] on input "Contacts have joined Slated Connect your contacts" at bounding box center [402, 349] width 1 height 1
checkbox input "false"
click at [400, 322] on span at bounding box center [403, 322] width 15 height 15
click at [402, 330] on input "Updates from profiles I track" at bounding box center [402, 330] width 1 height 1
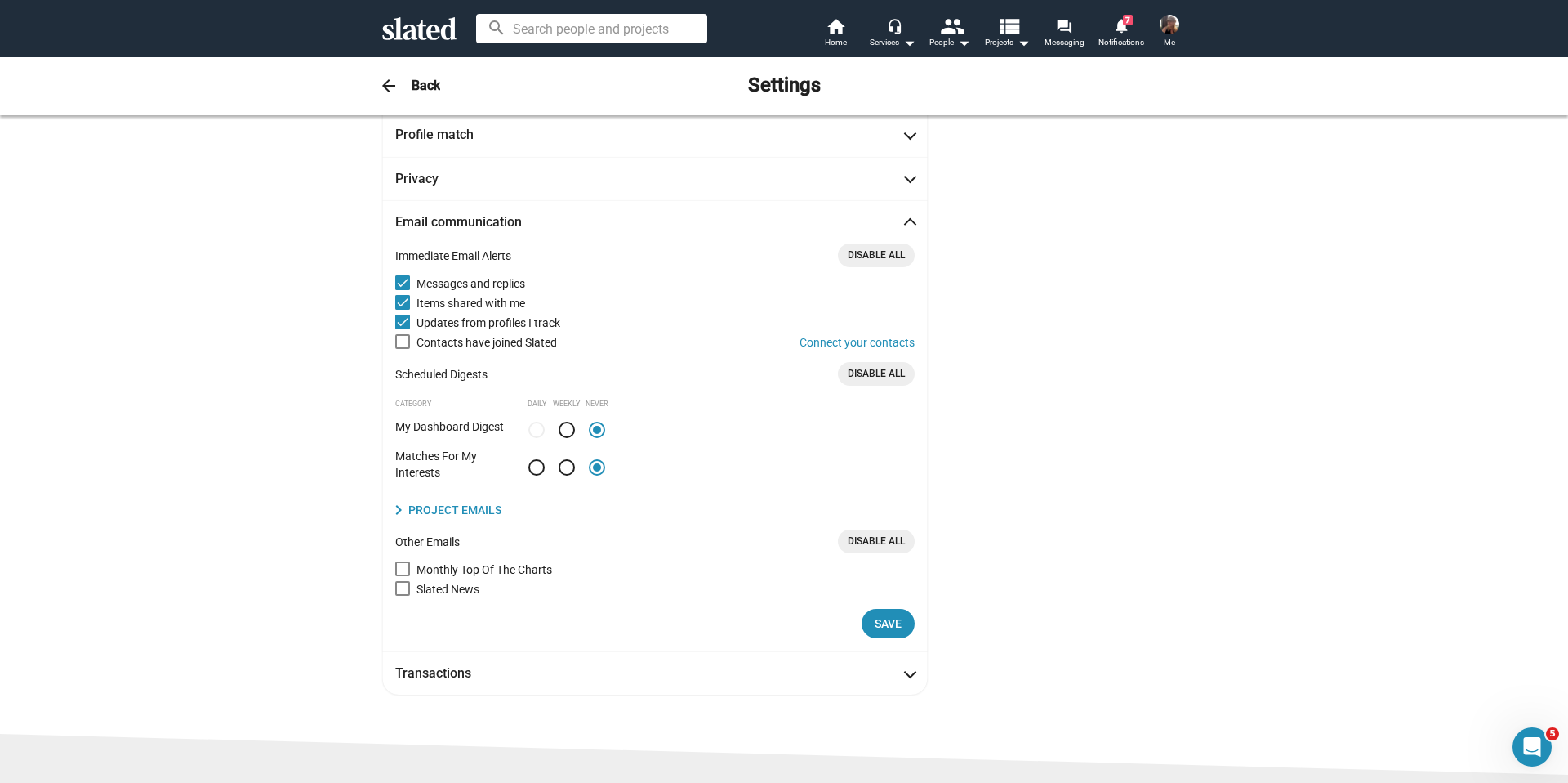
checkbox input "false"
click at [881, 624] on span "Save" at bounding box center [888, 624] width 27 height 30
